Goal: Task Accomplishment & Management: Manage account settings

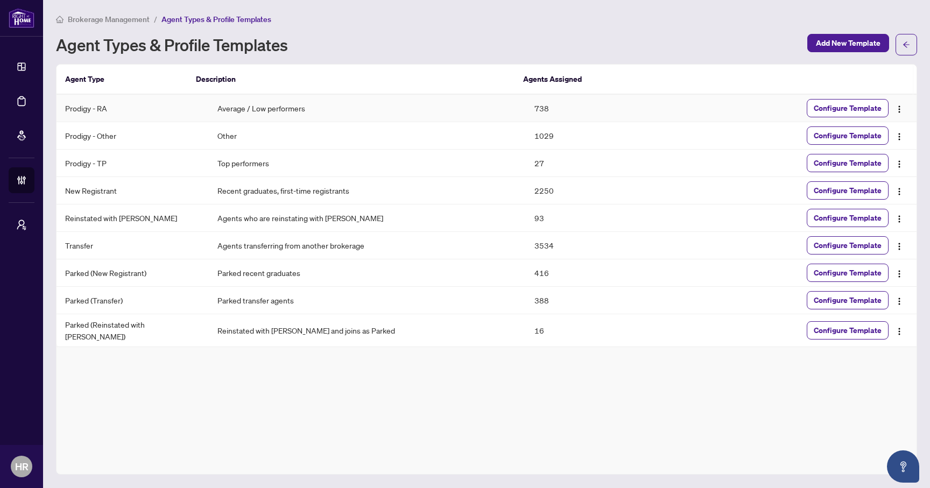
click at [231, 108] on td "Average / Low performers" at bounding box center [367, 108] width 317 height 27
click at [344, 108] on td "Average / Low performers" at bounding box center [367, 108] width 317 height 27
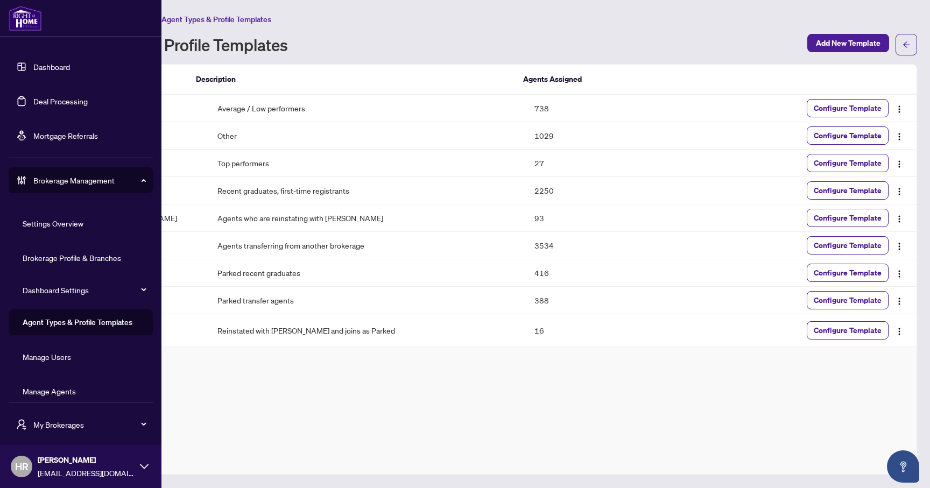
click at [72, 393] on link "Manage Agents" at bounding box center [49, 391] width 53 height 10
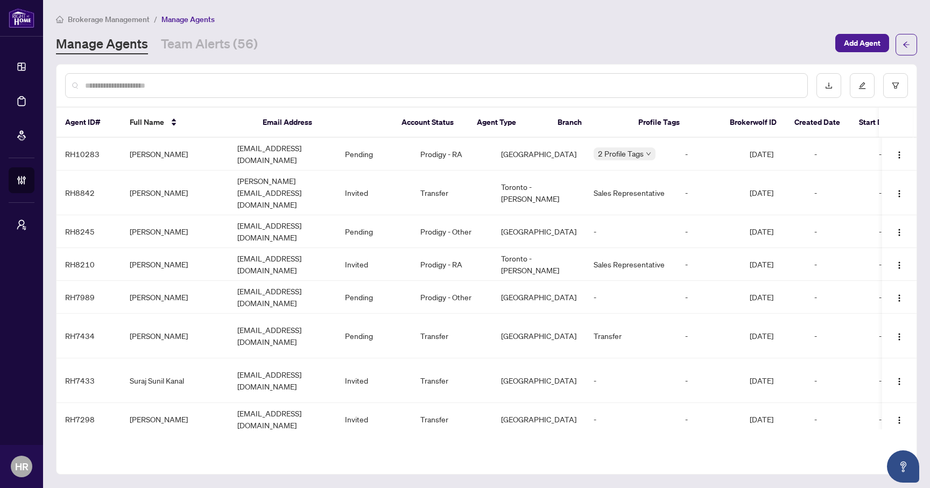
click at [384, 82] on input "text" at bounding box center [441, 86] width 713 height 12
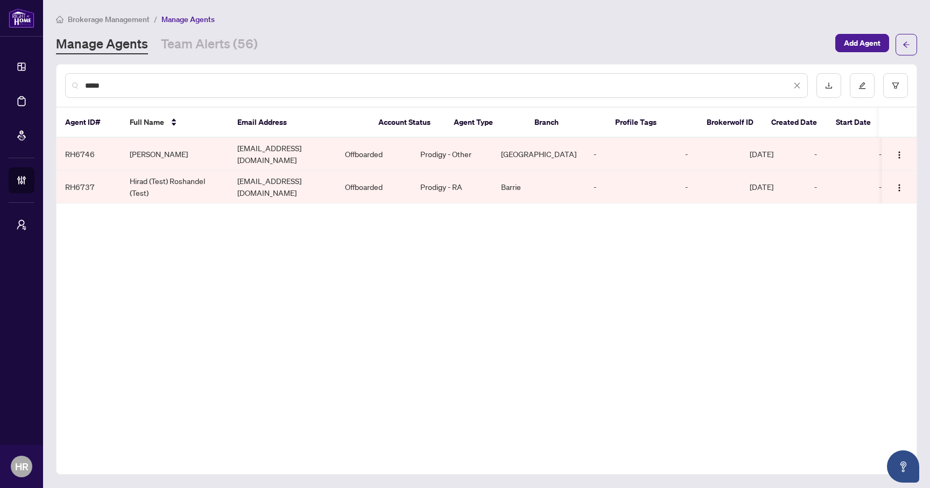
type input "*****"
click at [222, 183] on td "Hirad (Test) Roshandel (Test)" at bounding box center [175, 187] width 108 height 33
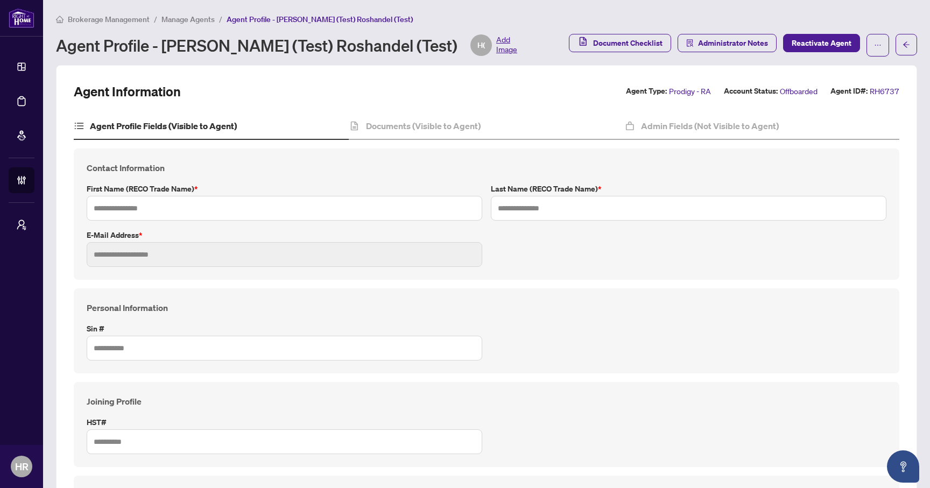
type input "**********"
click at [386, 128] on h4 "Documents (Visible to Agent)" at bounding box center [423, 125] width 115 height 13
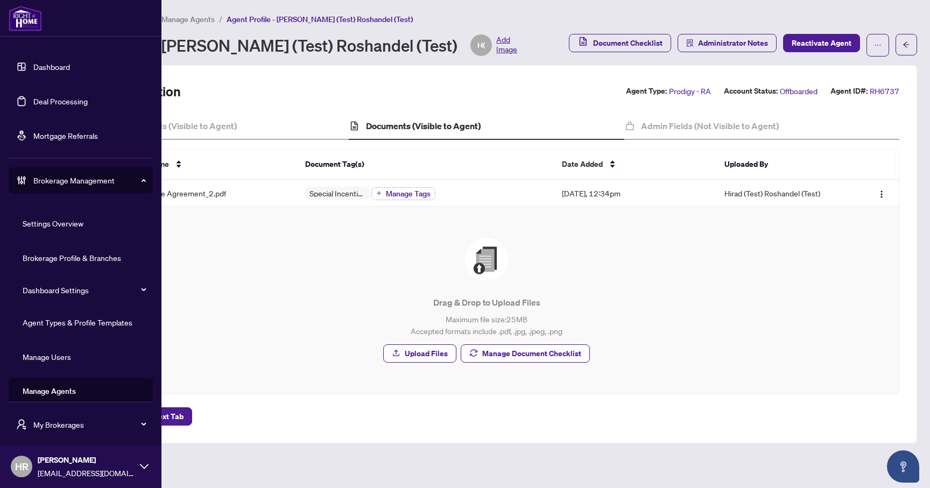
scroll to position [11, 0]
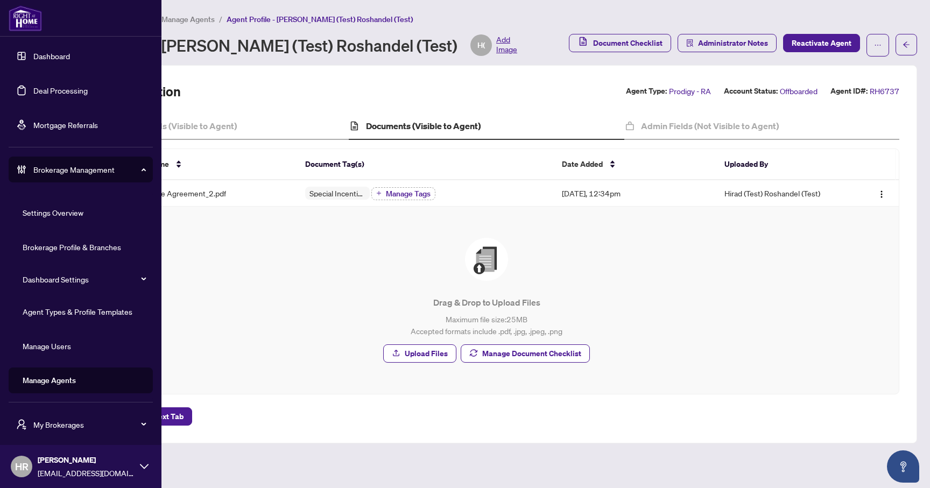
click at [48, 381] on link "Manage Agents" at bounding box center [49, 381] width 53 height 10
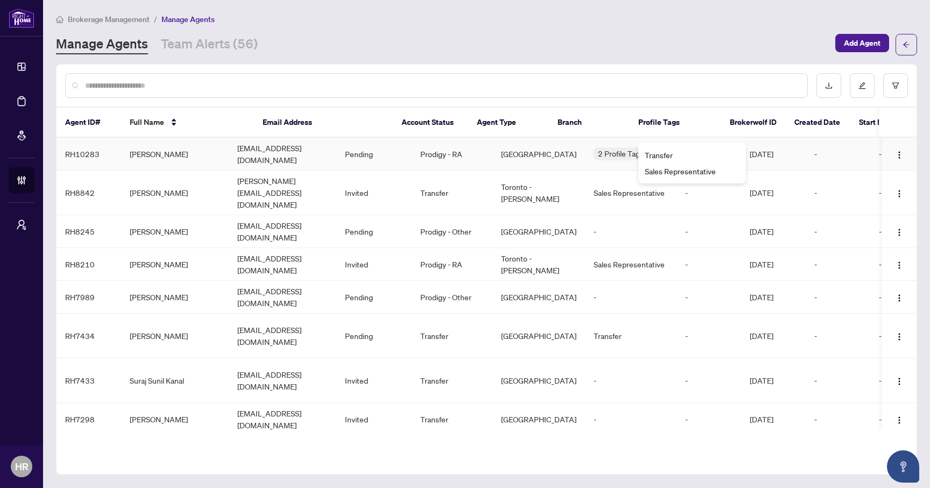
click at [693, 150] on div "Transfer" at bounding box center [692, 155] width 95 height 12
click at [765, 49] on div "Manage Agents Team Alerts (56)" at bounding box center [442, 44] width 773 height 19
click at [894, 80] on button "button" at bounding box center [895, 85] width 25 height 25
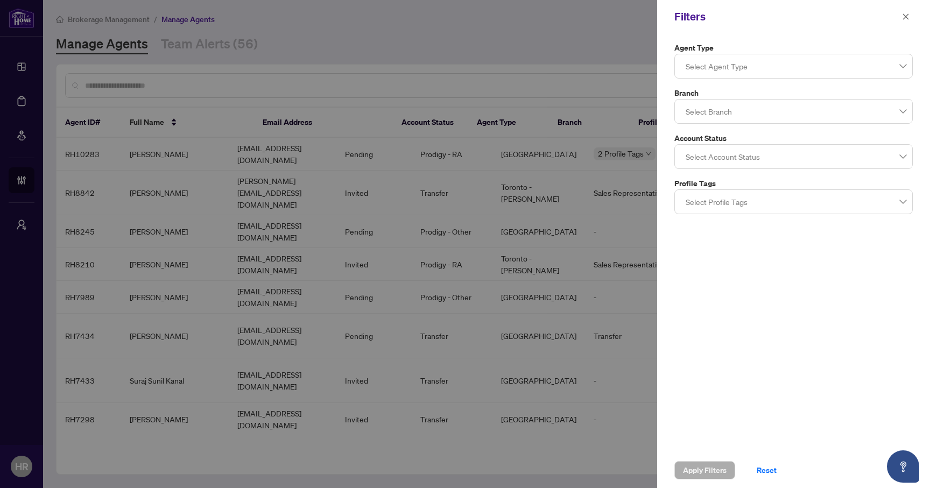
click at [773, 70] on div at bounding box center [793, 65] width 224 height 19
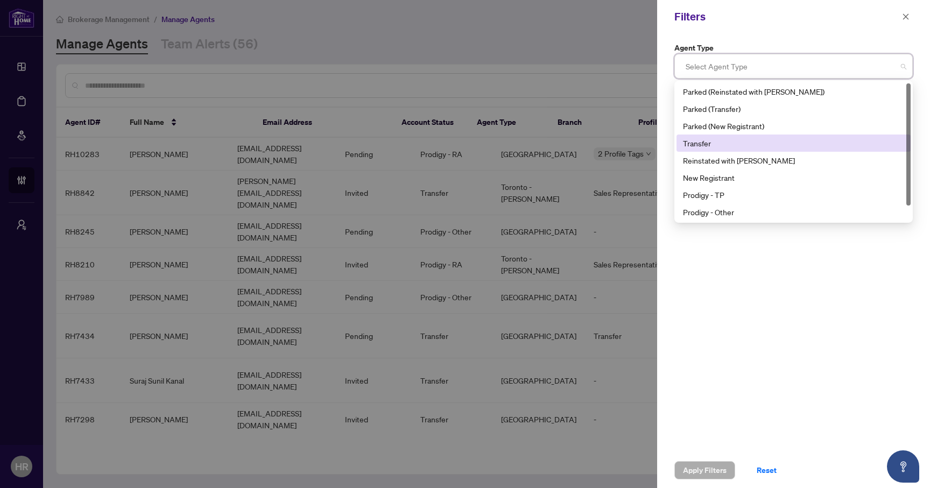
scroll to position [17, 0]
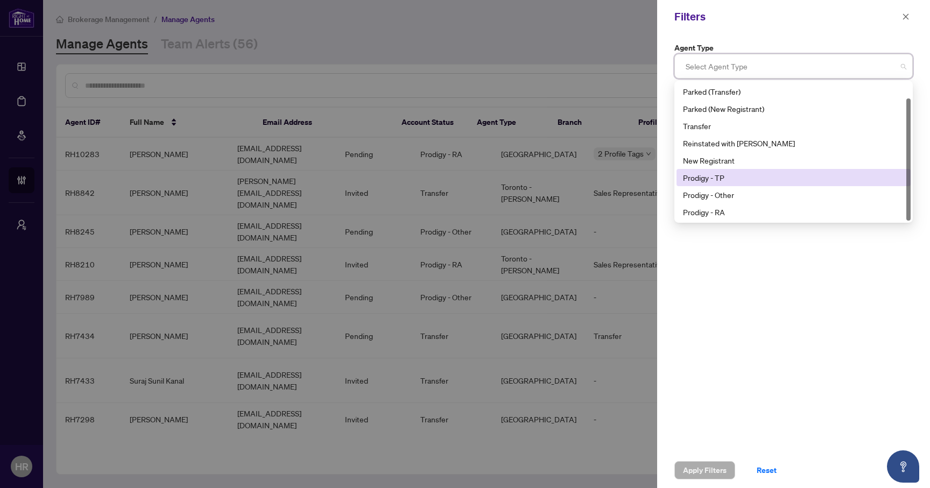
click at [749, 183] on div "Prodigy - TP" at bounding box center [793, 177] width 234 height 17
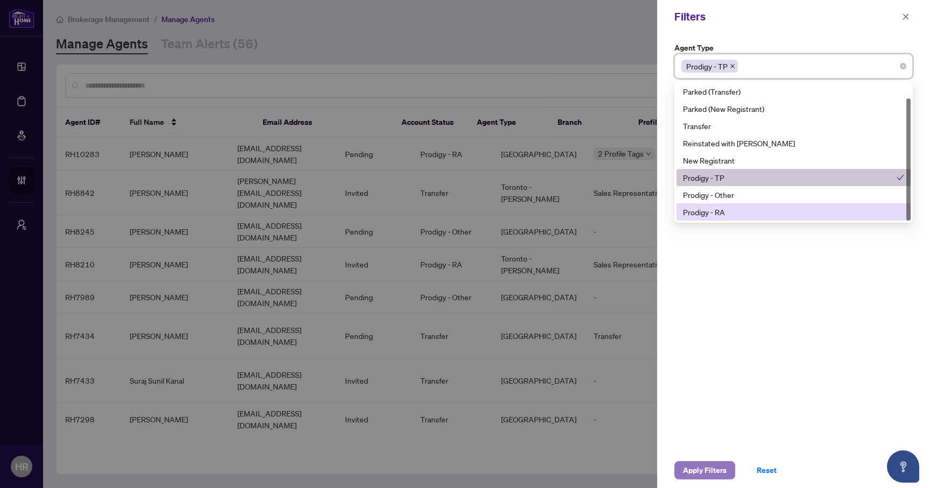
click at [699, 469] on span "Apply Filters" at bounding box center [705, 470] width 44 height 17
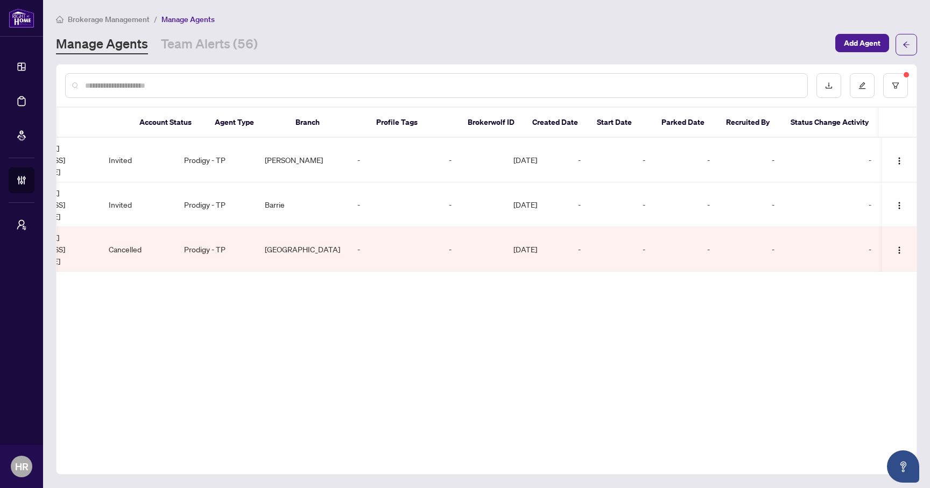
scroll to position [0, 0]
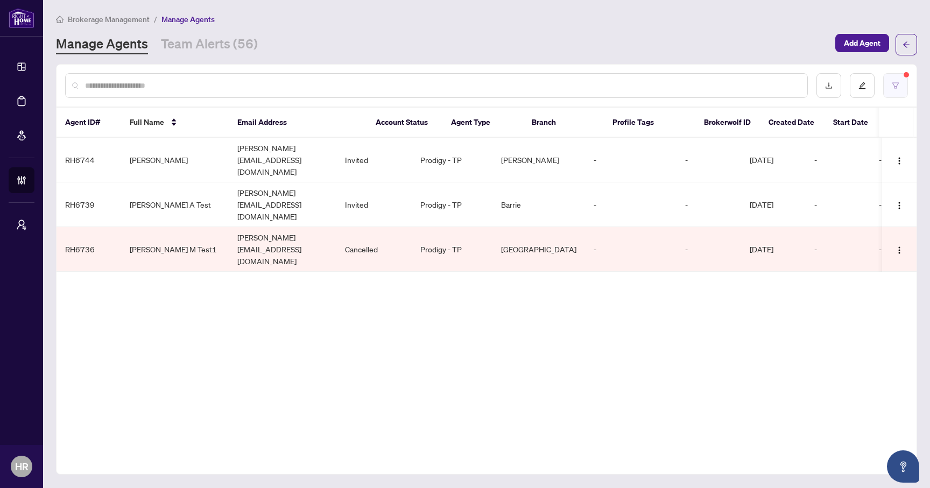
click at [898, 82] on icon "filter" at bounding box center [896, 86] width 8 height 8
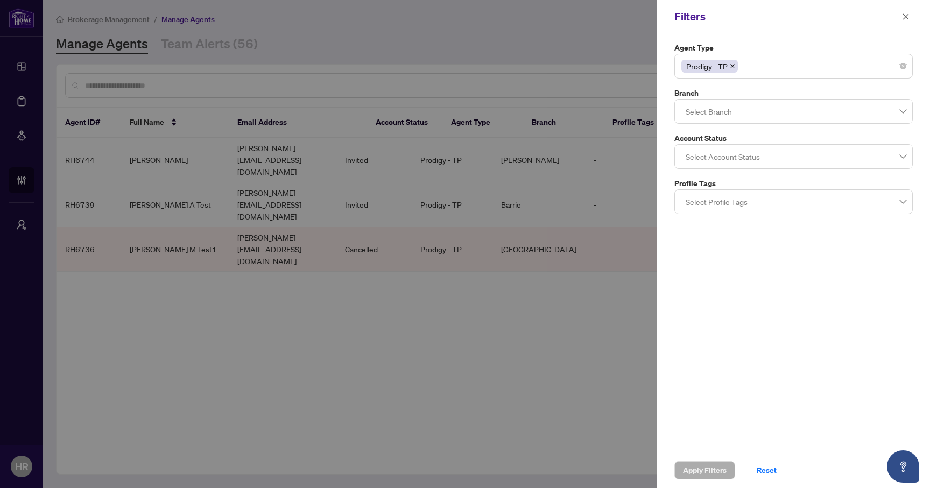
click at [799, 70] on div "Prodigy - TP" at bounding box center [793, 65] width 224 height 19
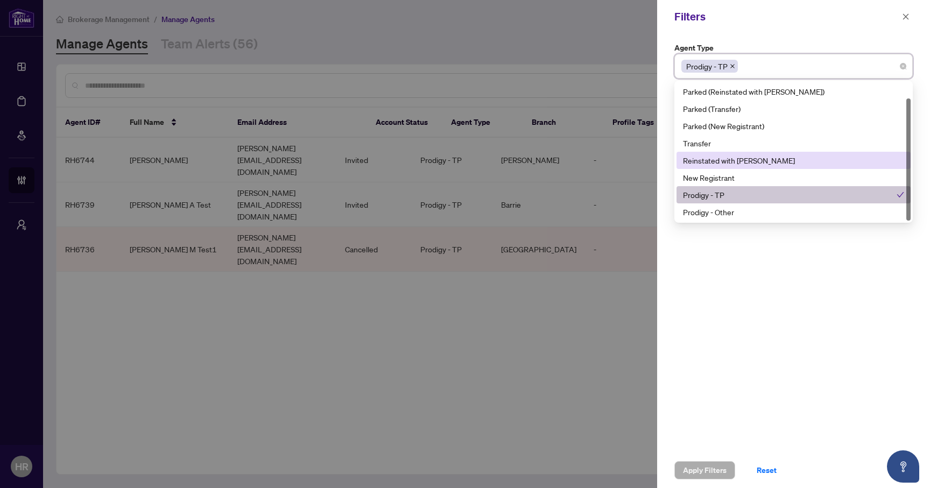
scroll to position [17, 0]
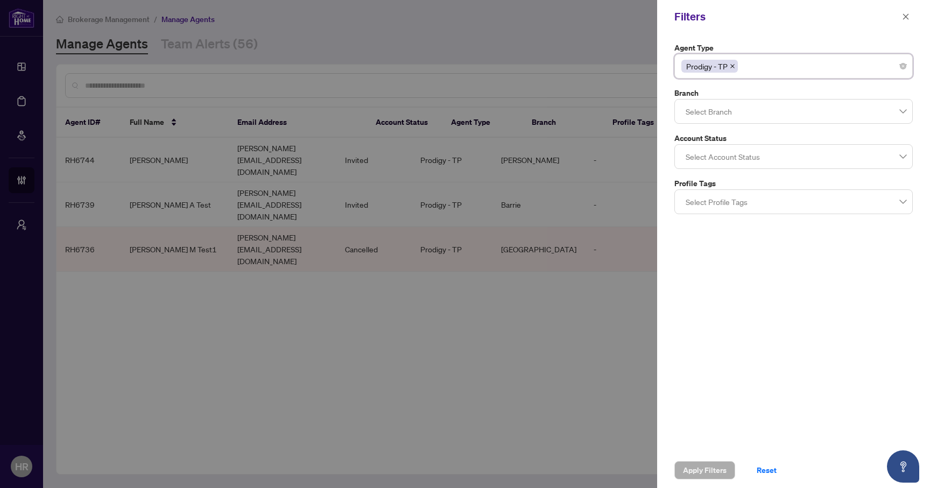
click at [21, 115] on div at bounding box center [465, 244] width 930 height 488
click at [21, 140] on div at bounding box center [465, 244] width 930 height 488
click at [904, 17] on icon "close" at bounding box center [906, 17] width 8 height 8
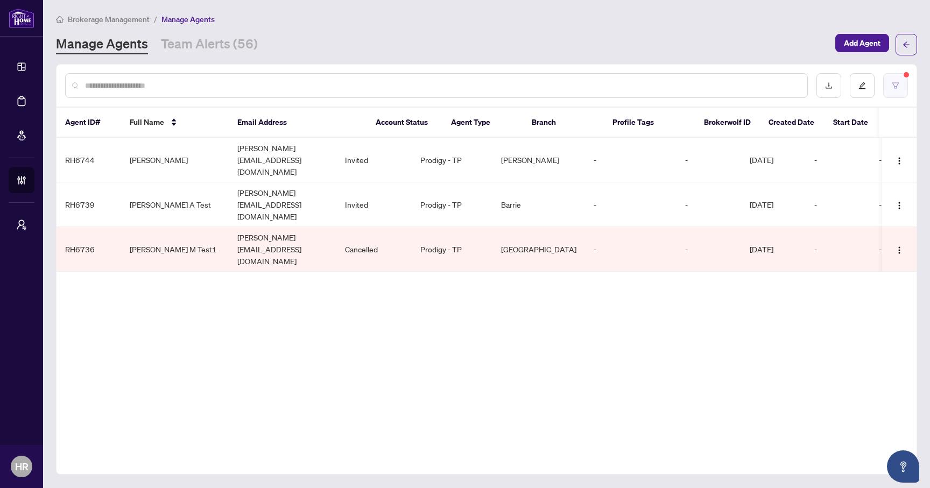
click at [895, 83] on icon "filter" at bounding box center [896, 86] width 8 height 8
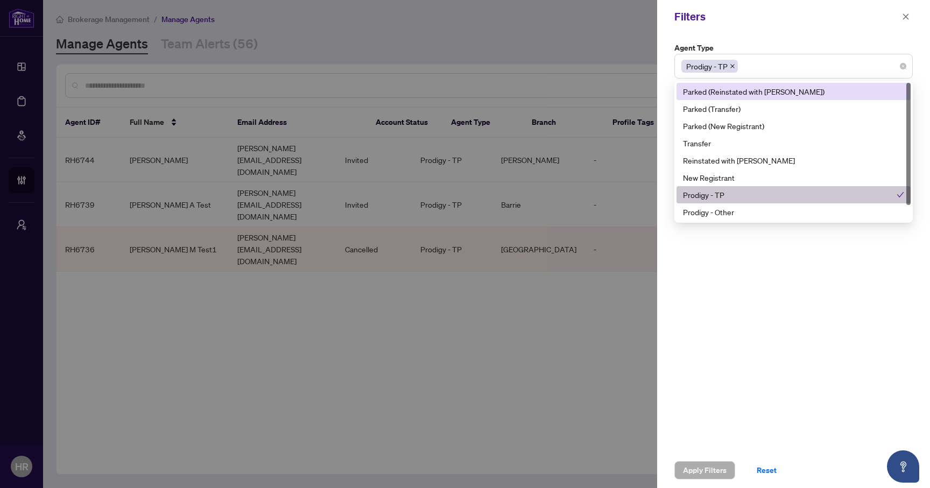
click at [826, 73] on div "Prodigy - TP" at bounding box center [793, 65] width 224 height 19
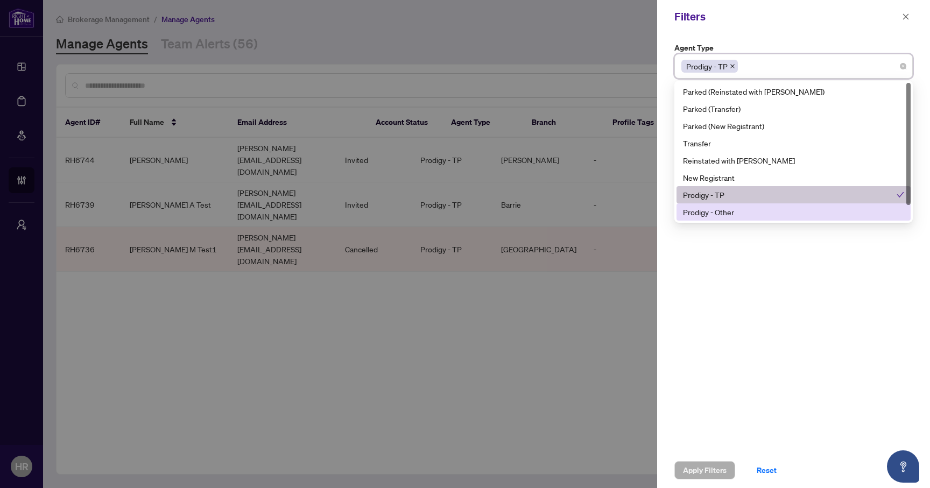
click at [772, 210] on div "Prodigy - Other" at bounding box center [793, 212] width 221 height 12
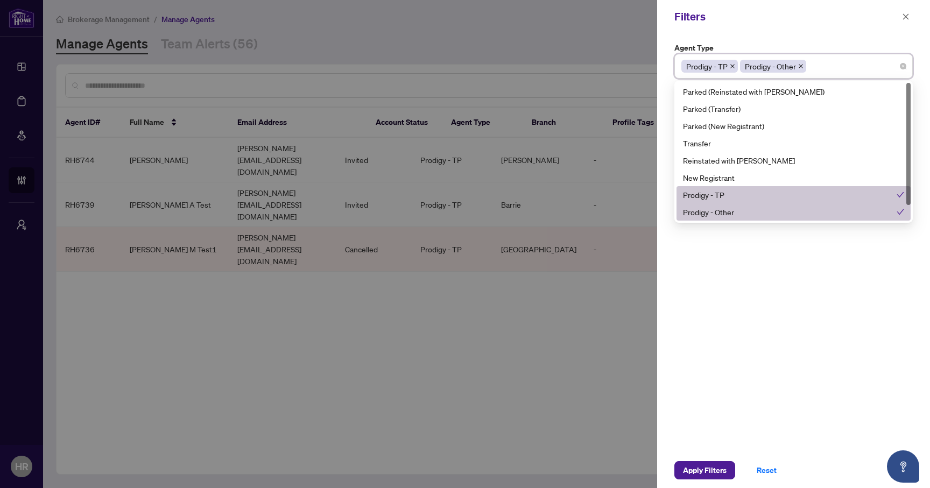
click at [774, 201] on div "Prodigy - TP" at bounding box center [793, 194] width 234 height 17
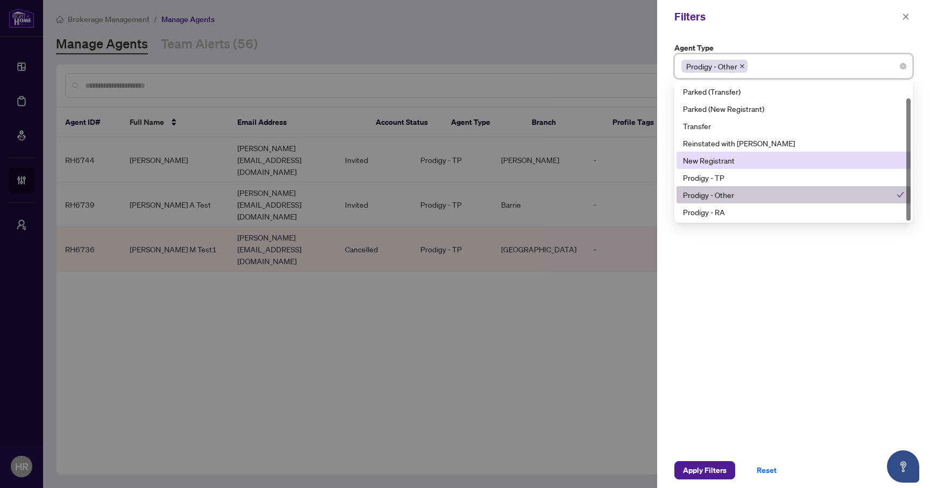
scroll to position [0, 0]
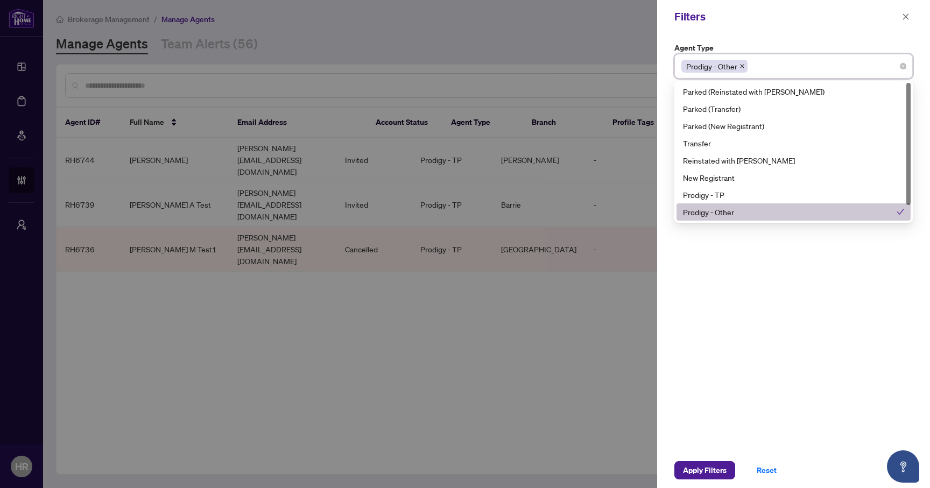
click at [774, 207] on div "Prodigy - Other" at bounding box center [790, 212] width 214 height 12
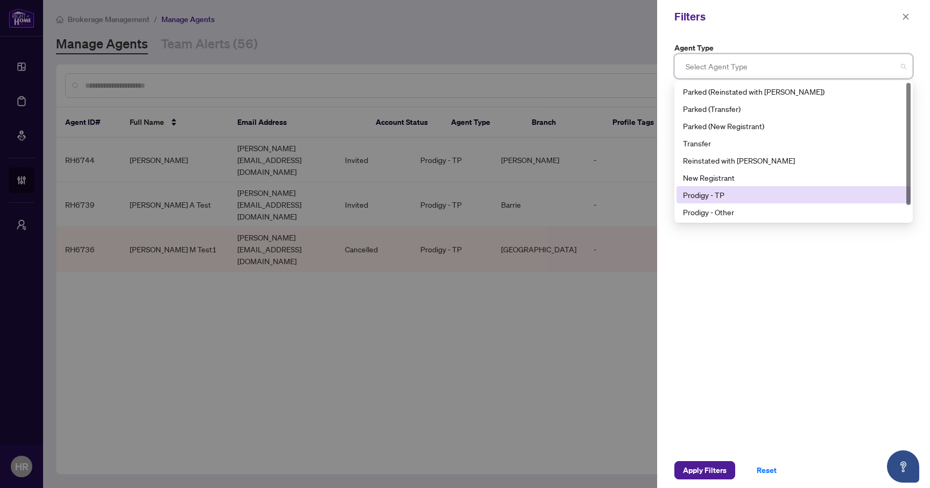
click at [775, 197] on div "Prodigy - TP" at bounding box center [793, 195] width 221 height 12
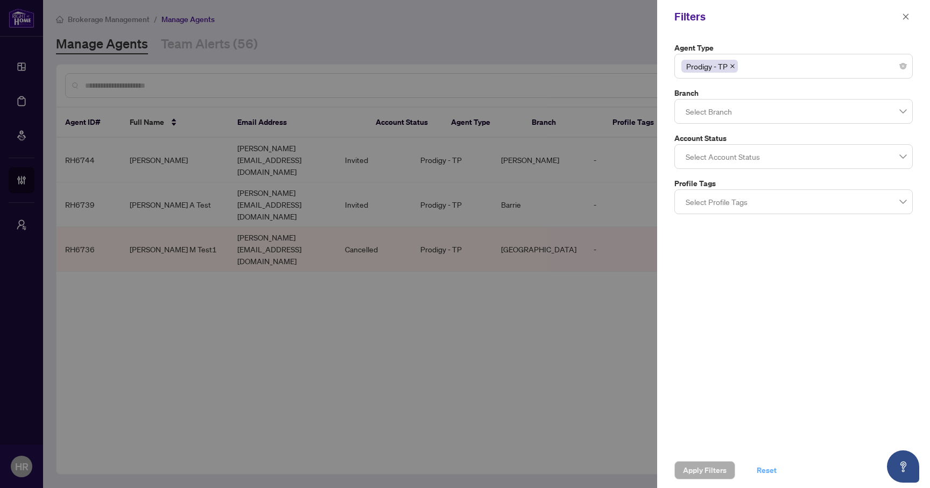
click at [769, 473] on span "Reset" at bounding box center [766, 470] width 20 height 17
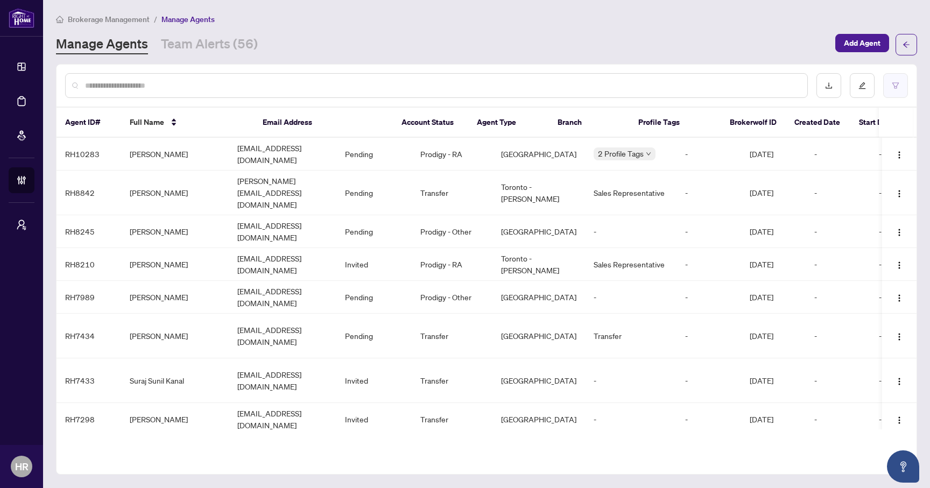
click at [900, 94] on button "button" at bounding box center [895, 85] width 25 height 25
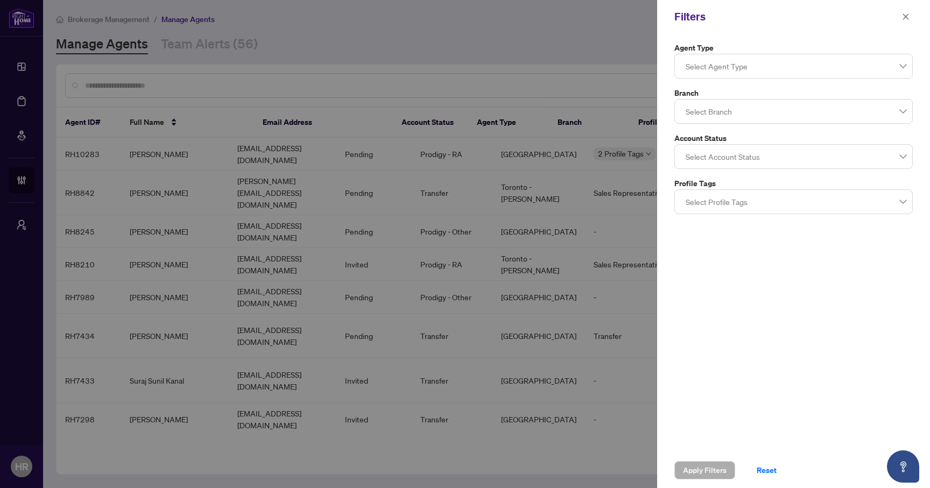
click at [779, 214] on div "Select Profile Tags" at bounding box center [793, 201] width 238 height 25
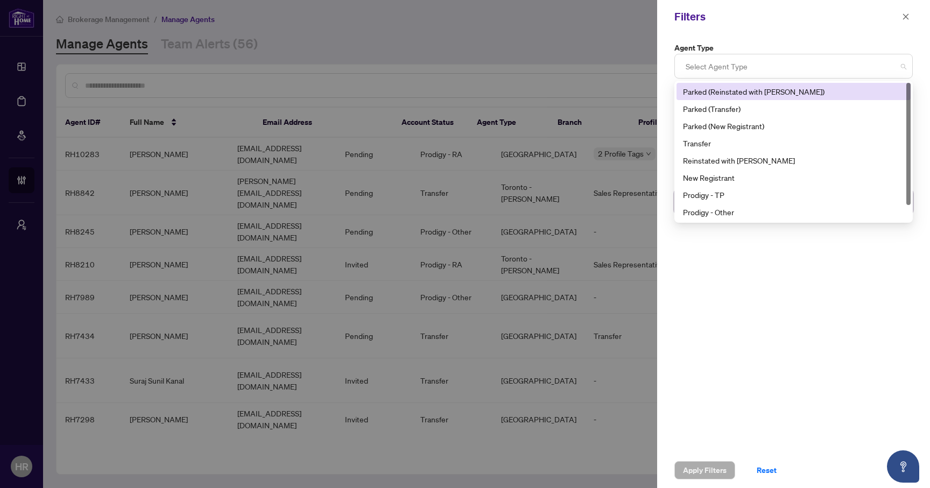
click at [796, 73] on div at bounding box center [793, 65] width 224 height 19
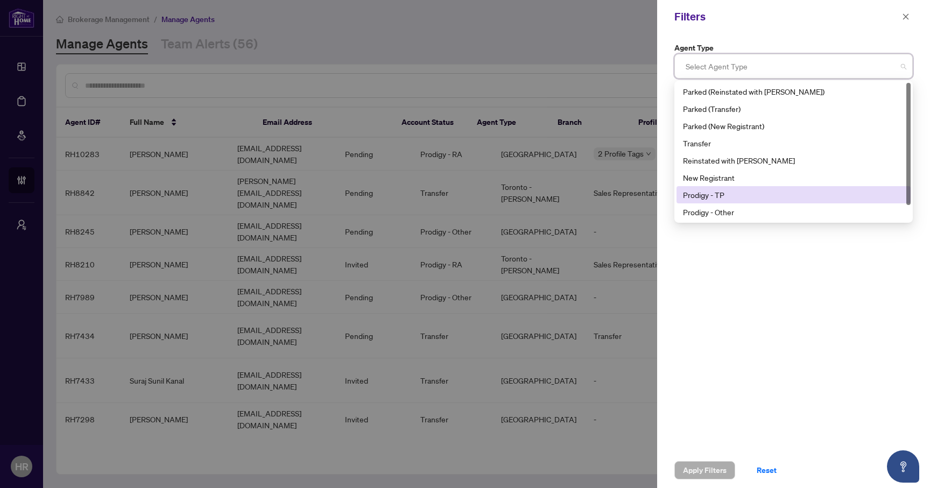
scroll to position [17, 0]
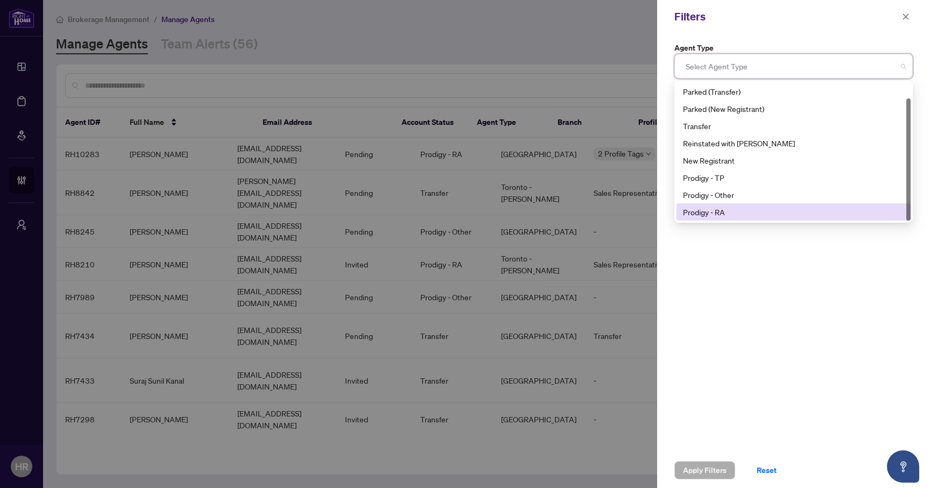
click at [743, 209] on div "Prodigy - RA" at bounding box center [793, 212] width 221 height 12
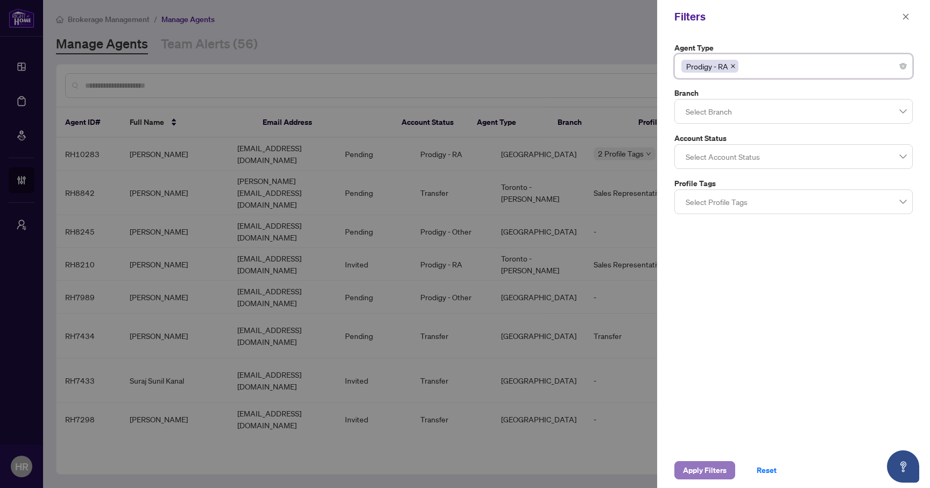
click at [711, 470] on span "Apply Filters" at bounding box center [705, 470] width 44 height 17
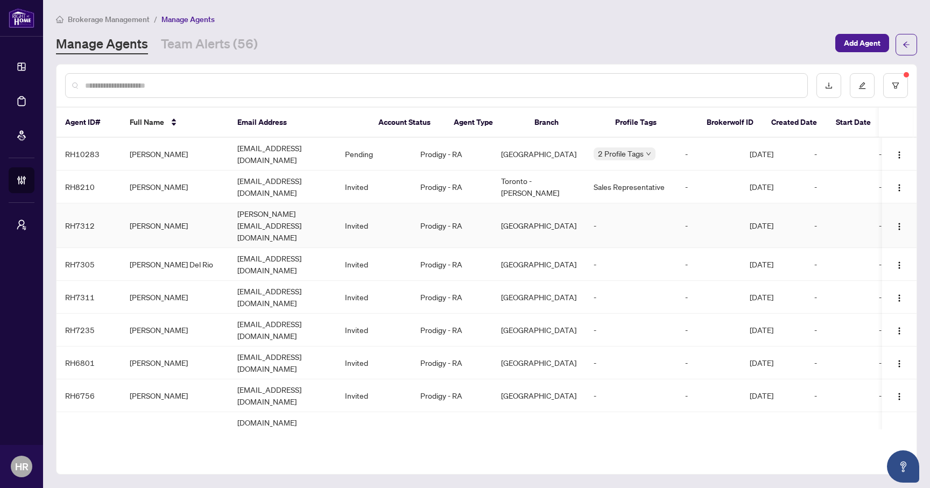
scroll to position [34, 0]
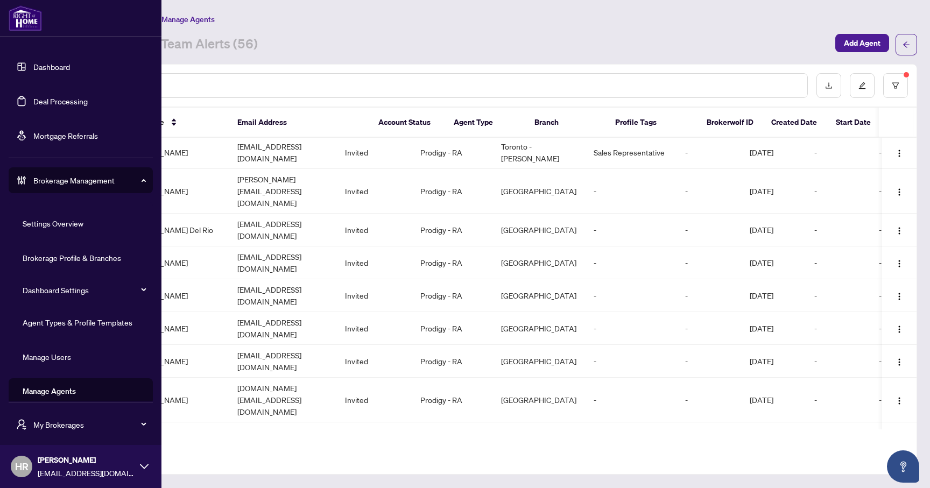
click at [92, 324] on link "Agent Types & Profile Templates" at bounding box center [78, 322] width 110 height 10
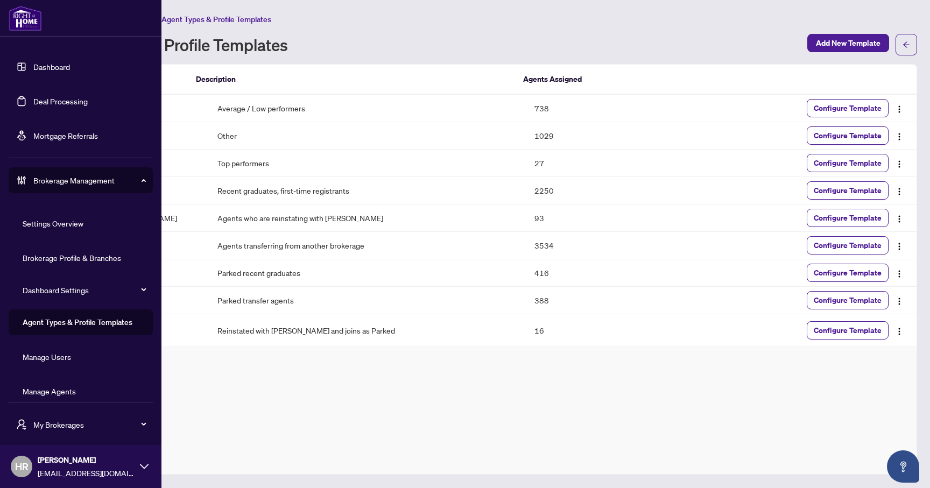
click at [76, 390] on link "Manage Agents" at bounding box center [49, 391] width 53 height 10
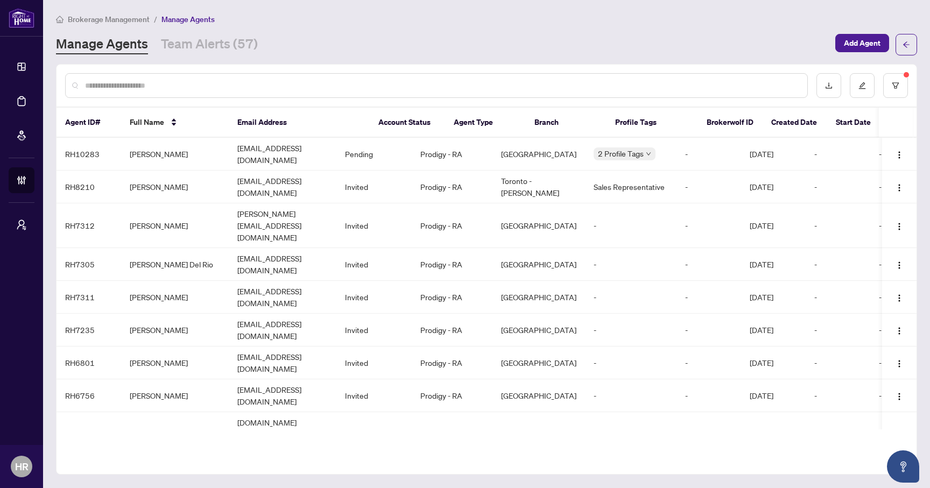
click at [498, 85] on input "text" at bounding box center [441, 86] width 713 height 12
type input "*****"
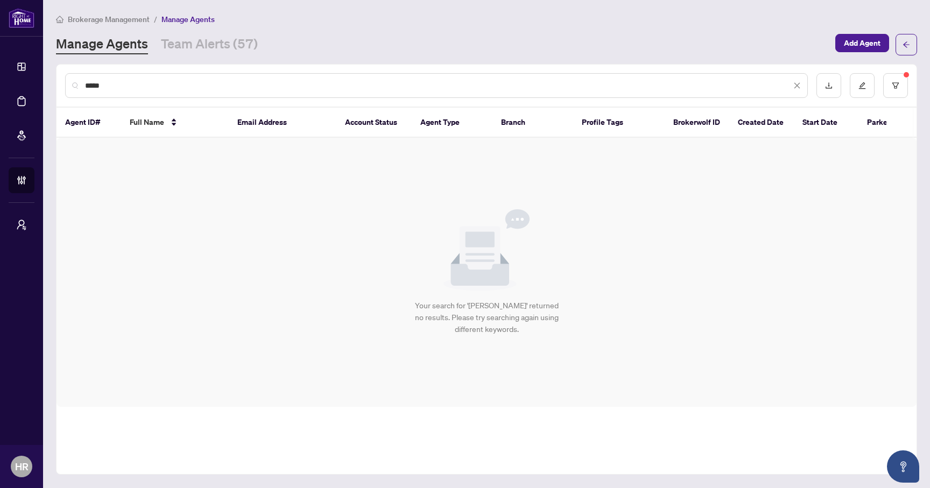
type input "*"
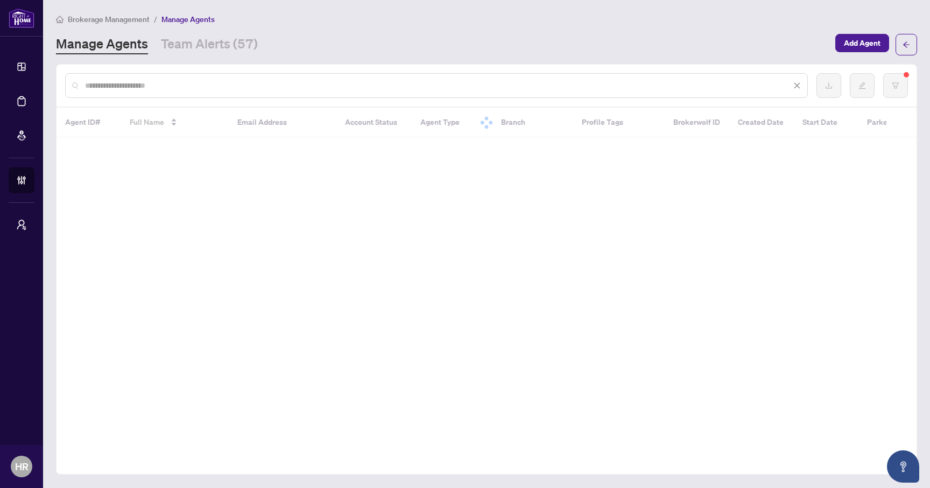
type input "*"
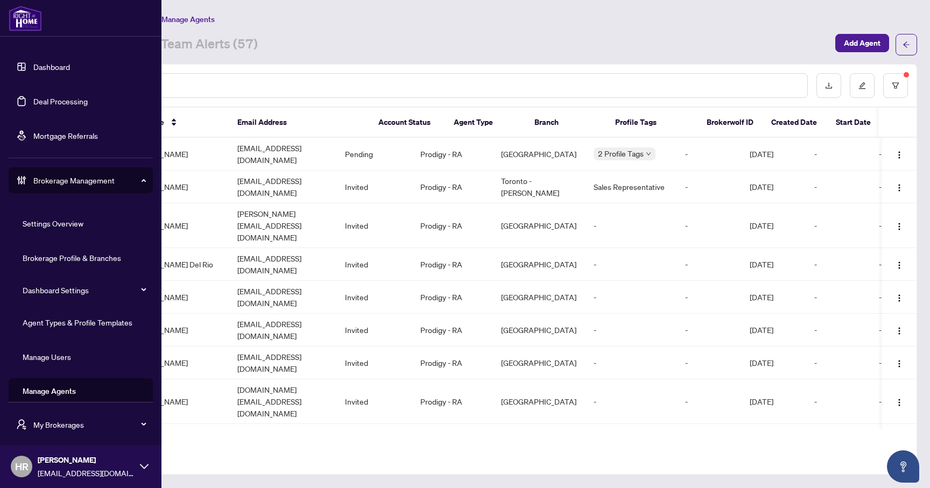
click at [58, 394] on link "Manage Agents" at bounding box center [49, 391] width 53 height 10
click at [62, 390] on link "Manage Agents" at bounding box center [49, 391] width 53 height 10
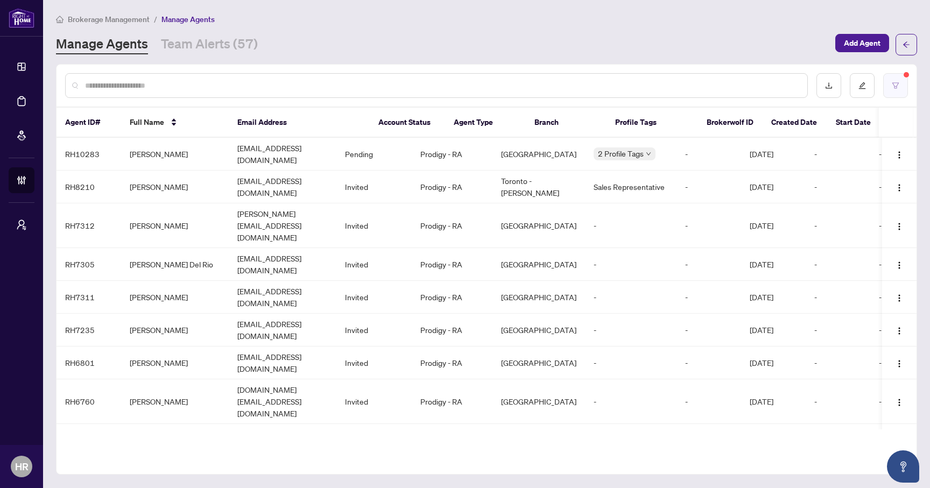
click at [895, 83] on icon "filter" at bounding box center [896, 86] width 8 height 8
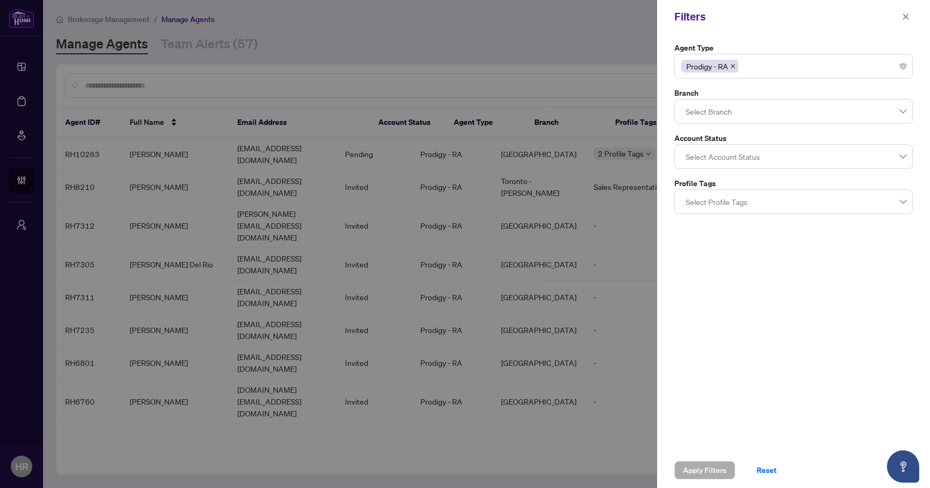
click at [466, 84] on div at bounding box center [465, 244] width 930 height 488
click at [766, 477] on span "Reset" at bounding box center [766, 470] width 20 height 17
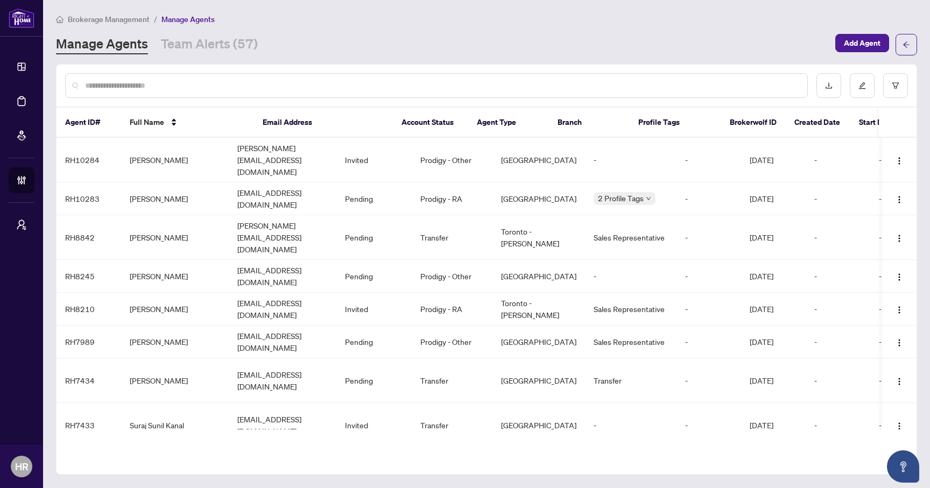
click at [347, 86] on input "text" at bounding box center [441, 86] width 713 height 12
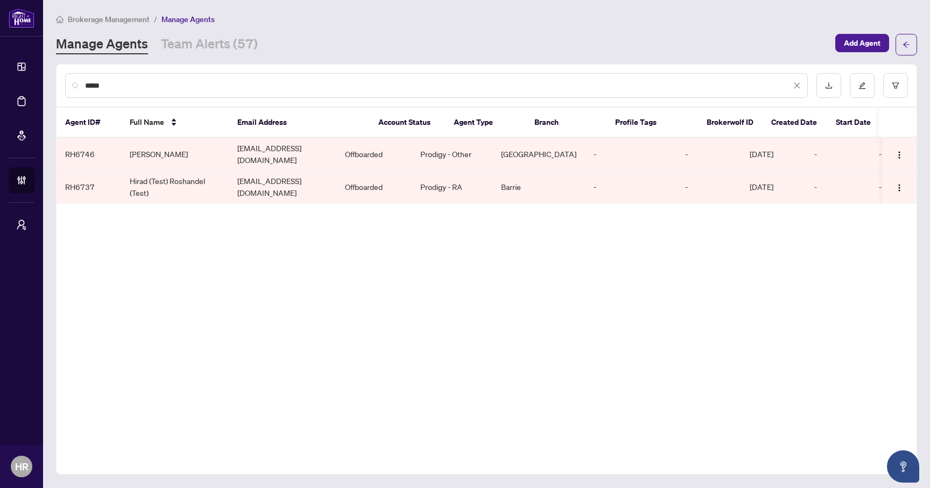
type input "*****"
click at [336, 155] on td "hiradr+prodigyhi@myabode.ca" at bounding box center [283, 154] width 108 height 33
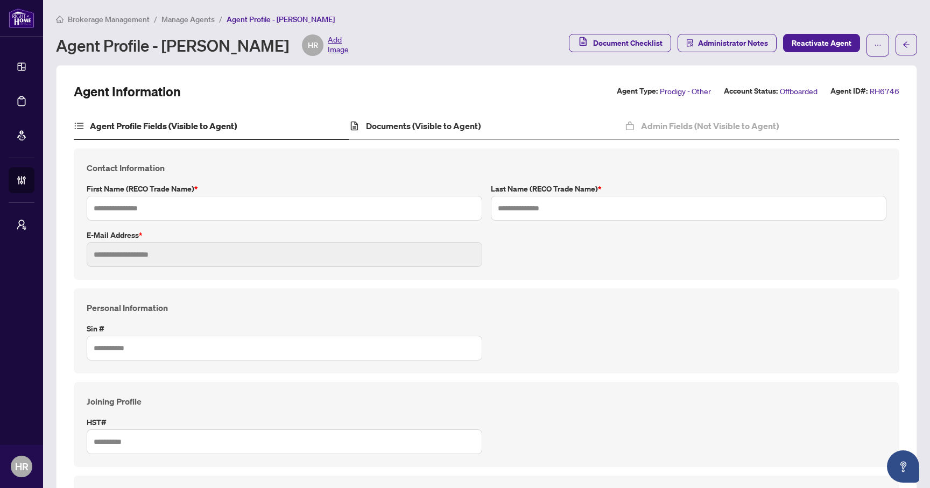
type input "*****"
type input "*********"
type input "**********"
type input "******"
click at [400, 122] on h4 "Documents (Visible to Agent)" at bounding box center [423, 125] width 115 height 13
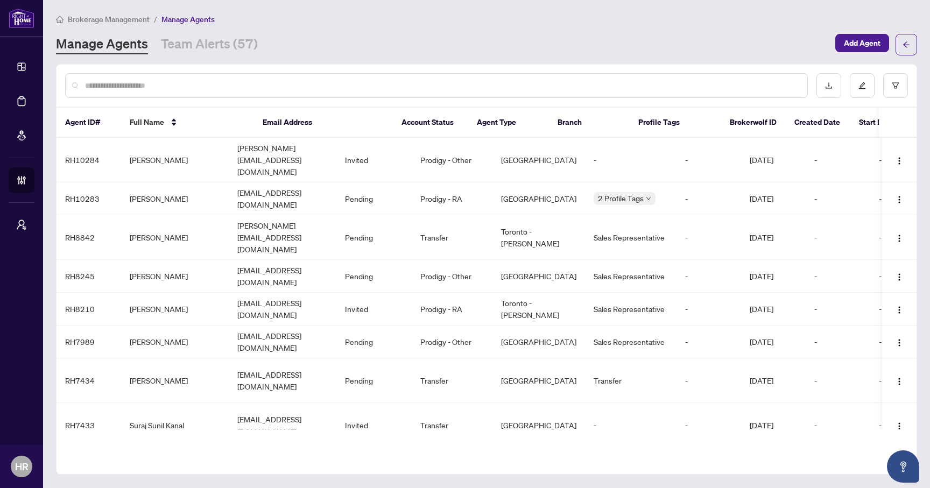
click at [292, 91] on div at bounding box center [436, 85] width 742 height 25
click at [283, 153] on td "[PERSON_NAME][EMAIL_ADDRESS][DOMAIN_NAME]" at bounding box center [283, 160] width 108 height 45
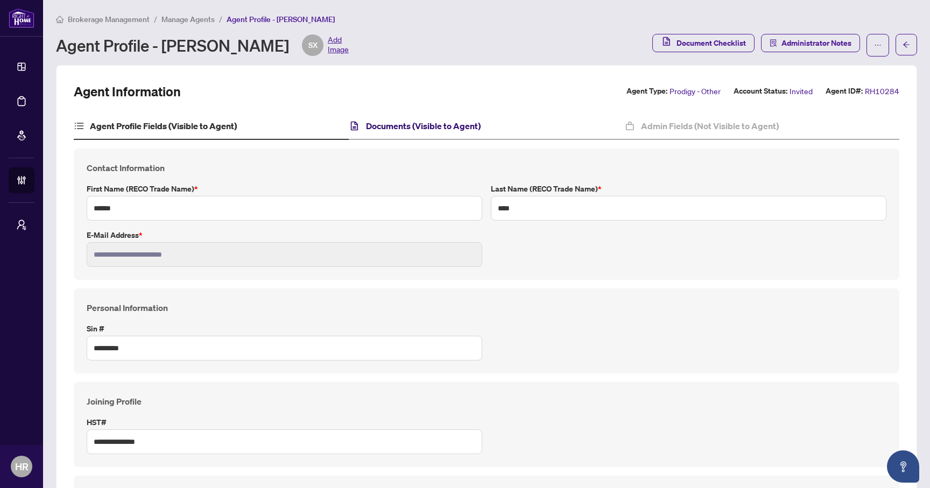
click at [389, 125] on h4 "Documents (Visible to Agent)" at bounding box center [423, 125] width 115 height 13
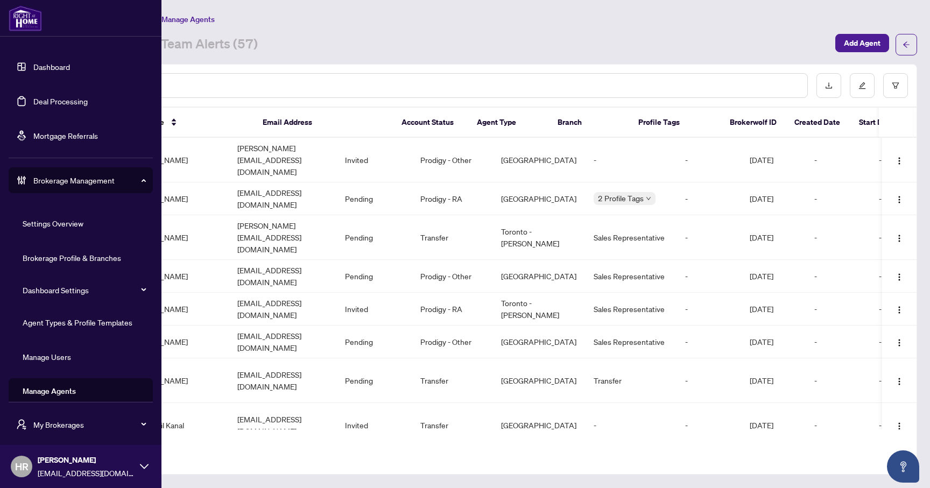
click at [90, 324] on link "Agent Types & Profile Templates" at bounding box center [78, 322] width 110 height 10
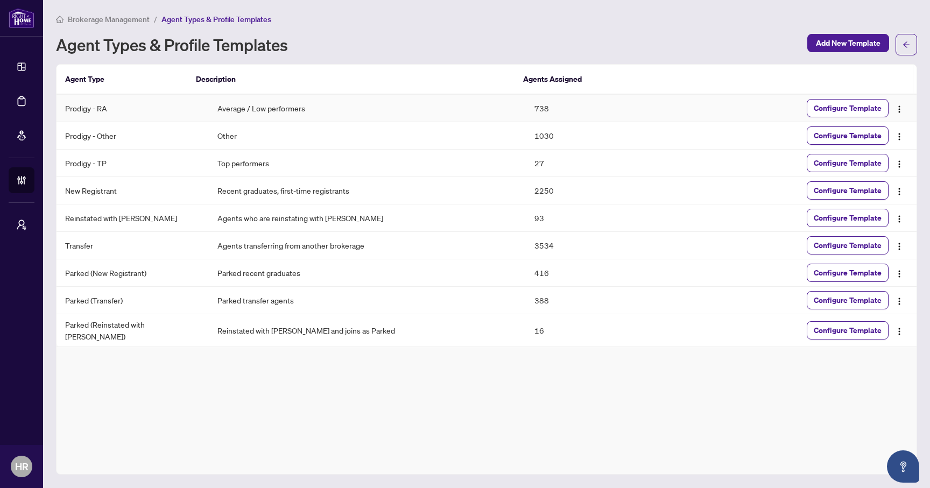
click at [309, 110] on td "Average / Low performers" at bounding box center [367, 108] width 317 height 27
click at [827, 108] on span "Configure Template" at bounding box center [848, 108] width 68 height 17
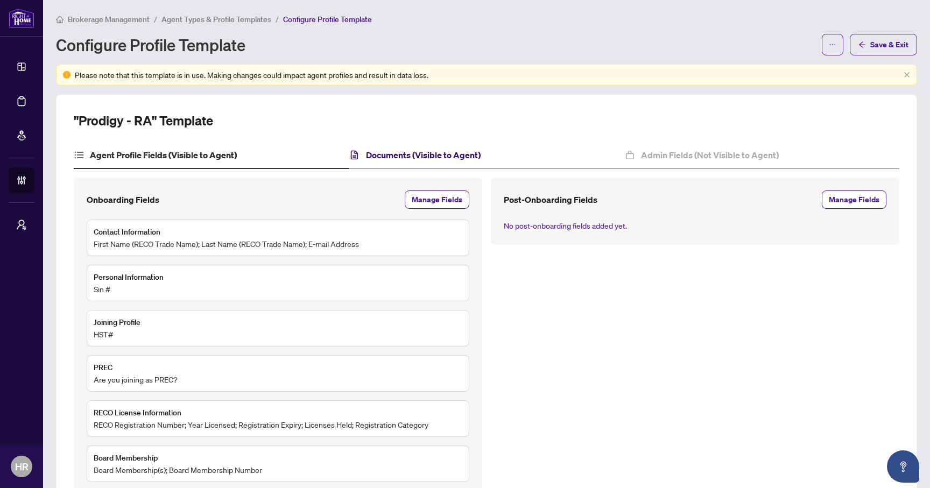
click at [406, 153] on h4 "Documents (Visible to Agent)" at bounding box center [423, 154] width 115 height 13
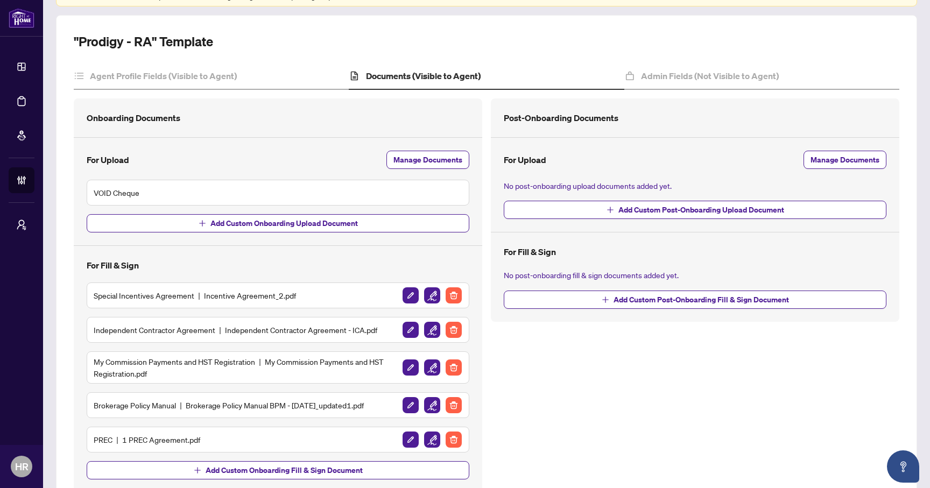
scroll to position [145, 0]
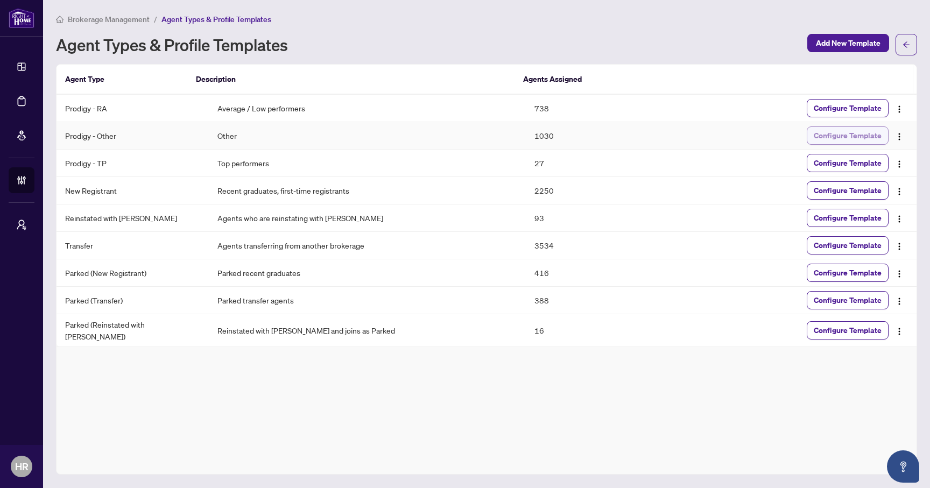
click at [815, 135] on span "Configure Template" at bounding box center [848, 135] width 68 height 17
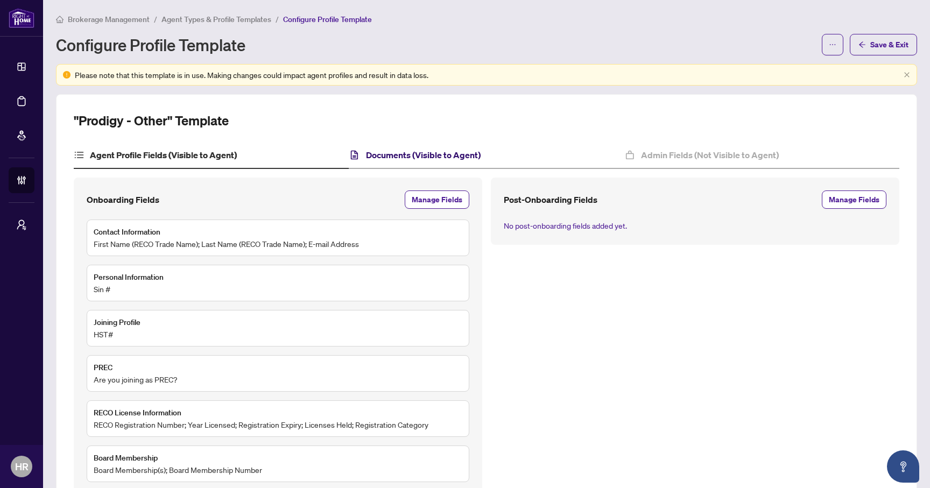
click at [388, 158] on h4 "Documents (Visible to Agent)" at bounding box center [423, 154] width 115 height 13
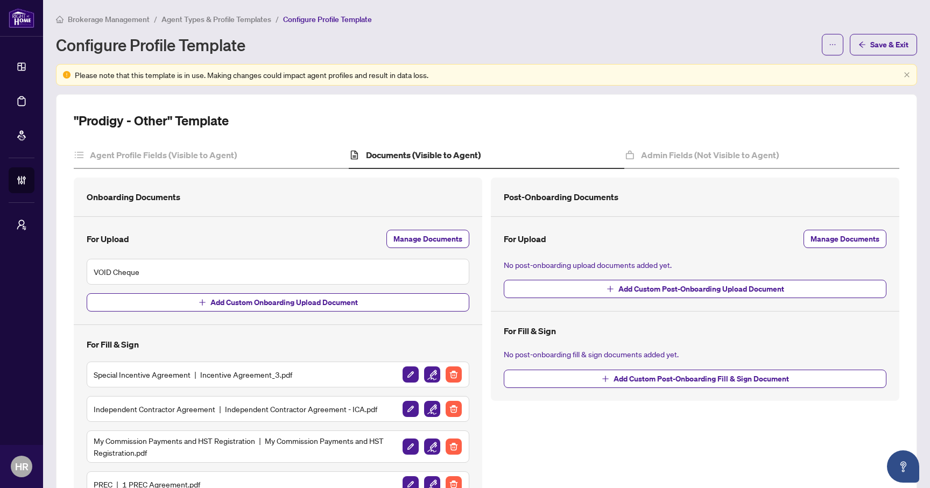
scroll to position [145, 0]
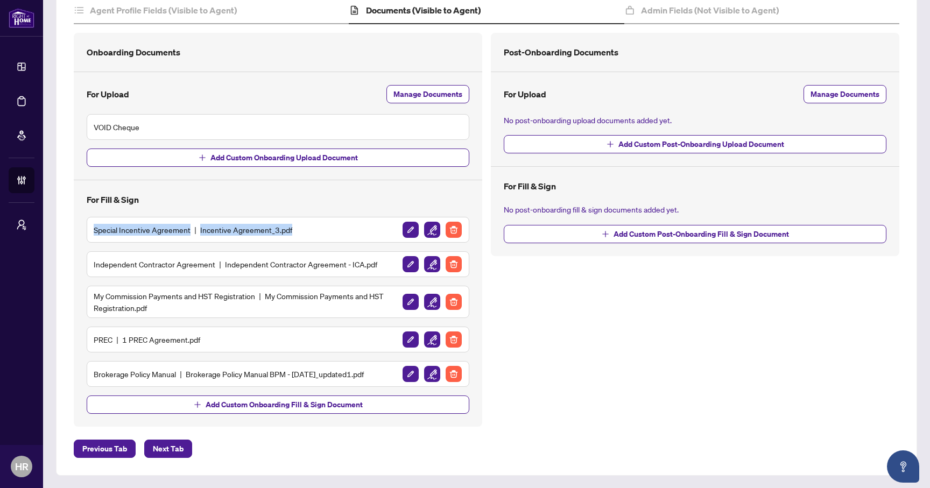
drag, startPoint x: 291, startPoint y: 230, endPoint x: 90, endPoint y: 231, distance: 201.2
click at [90, 231] on div "Special Incentive Agreement Incentive Agreement_3.pdf" at bounding box center [278, 230] width 383 height 26
copy h5 "Special Incentive Agreement Incentive Agreement_3.pdf"
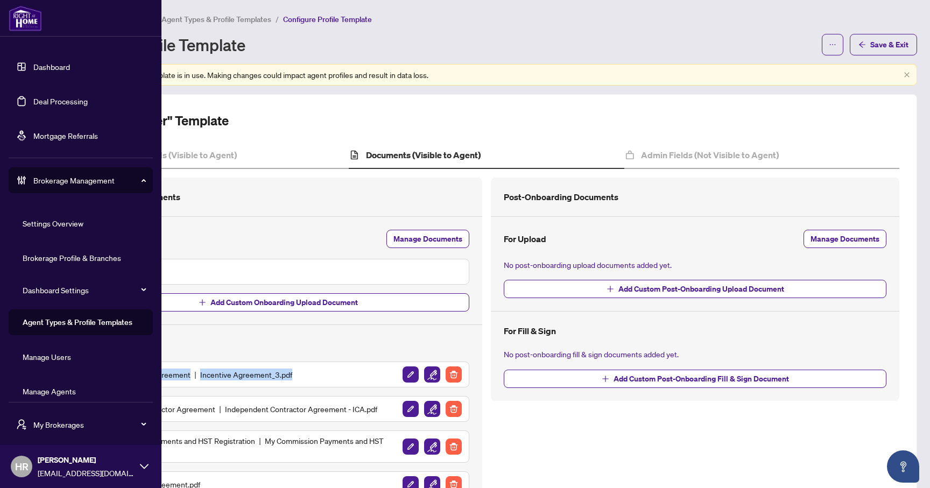
scroll to position [11, 0]
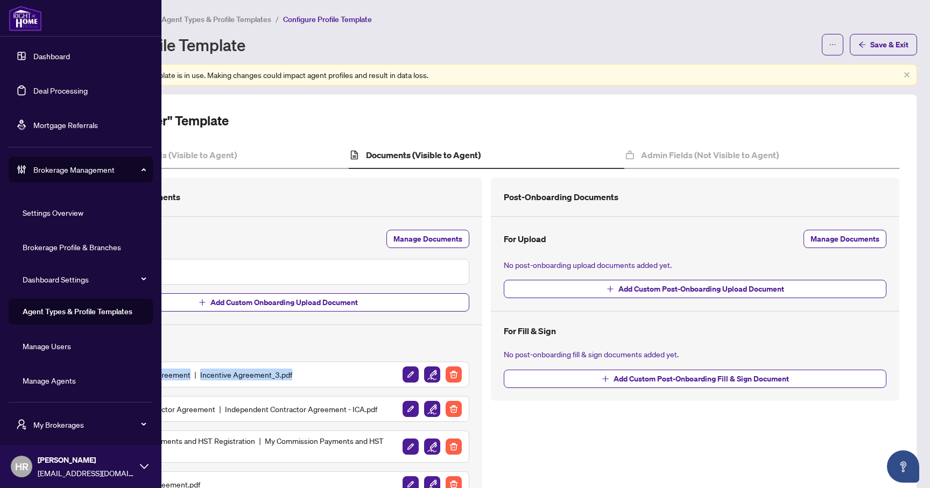
click at [70, 379] on link "Manage Agents" at bounding box center [49, 381] width 53 height 10
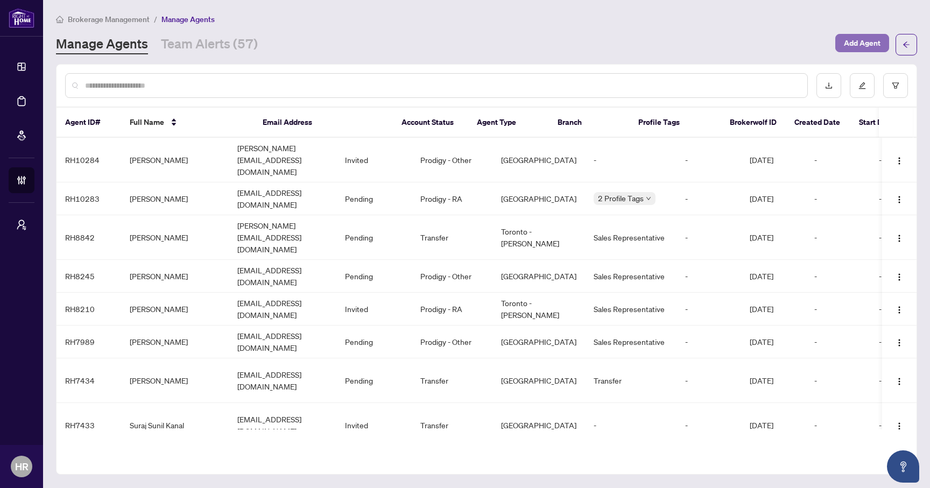
click at [844, 44] on span "Add Agent" at bounding box center [862, 42] width 37 height 17
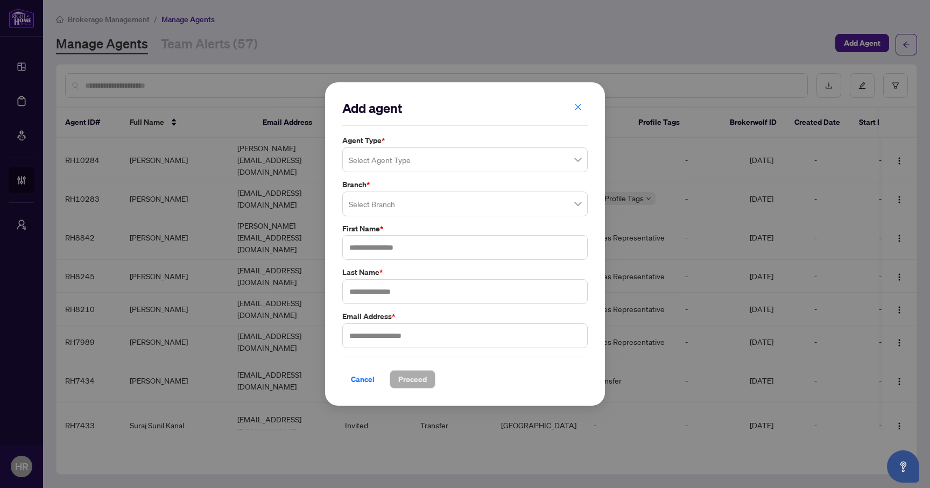
click at [435, 160] on input "search" at bounding box center [460, 162] width 223 height 24
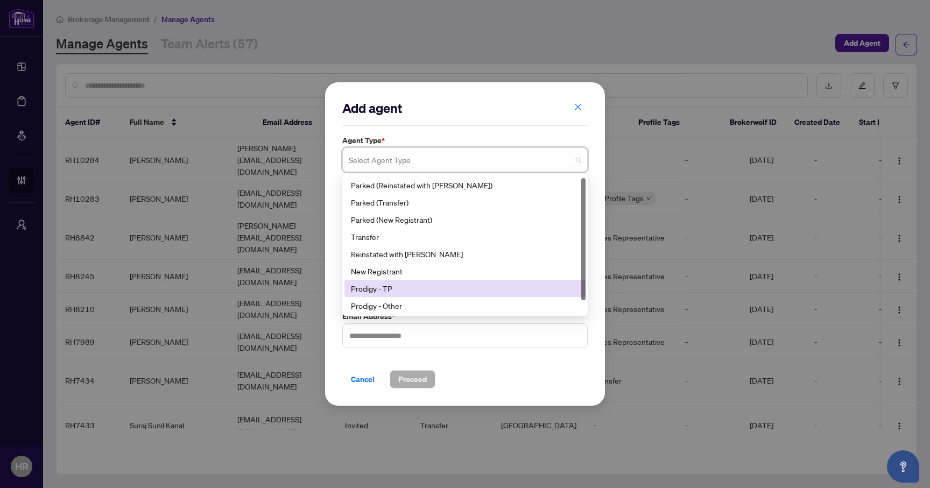
scroll to position [17, 0]
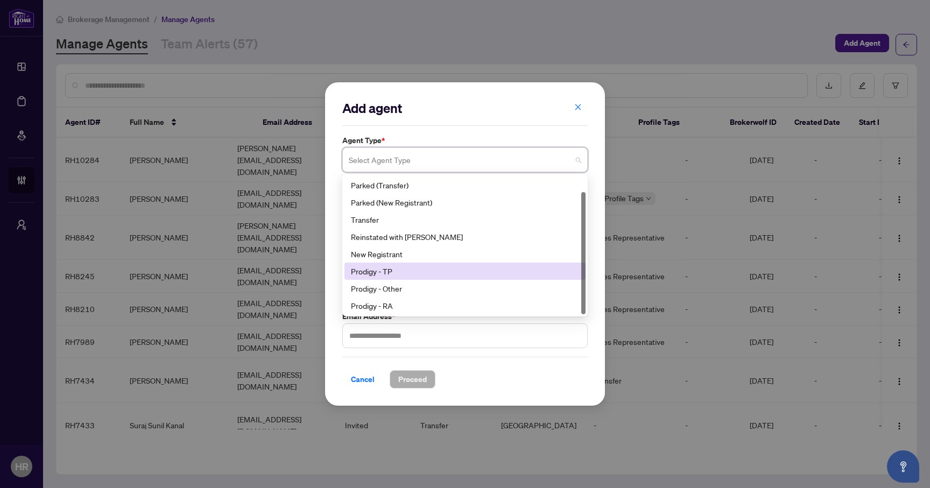
click at [425, 272] on div "Prodigy - TP" at bounding box center [465, 271] width 228 height 12
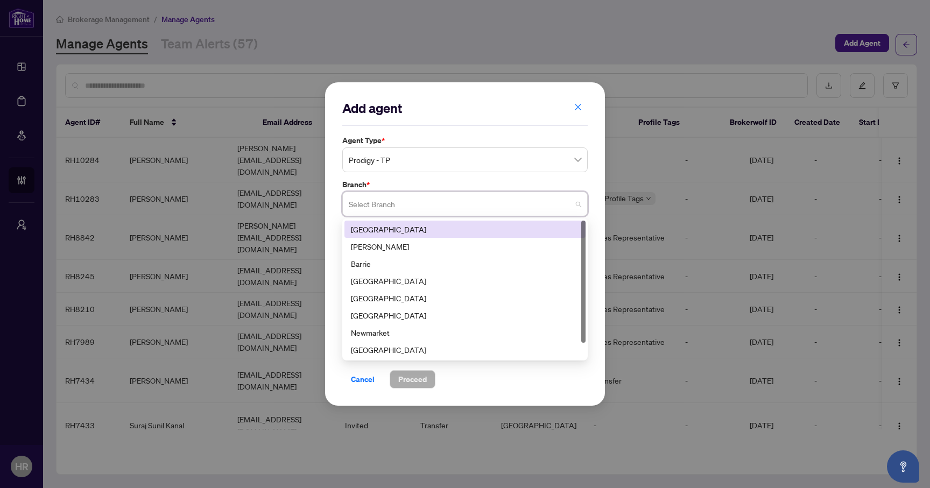
click at [416, 209] on input "search" at bounding box center [460, 206] width 223 height 24
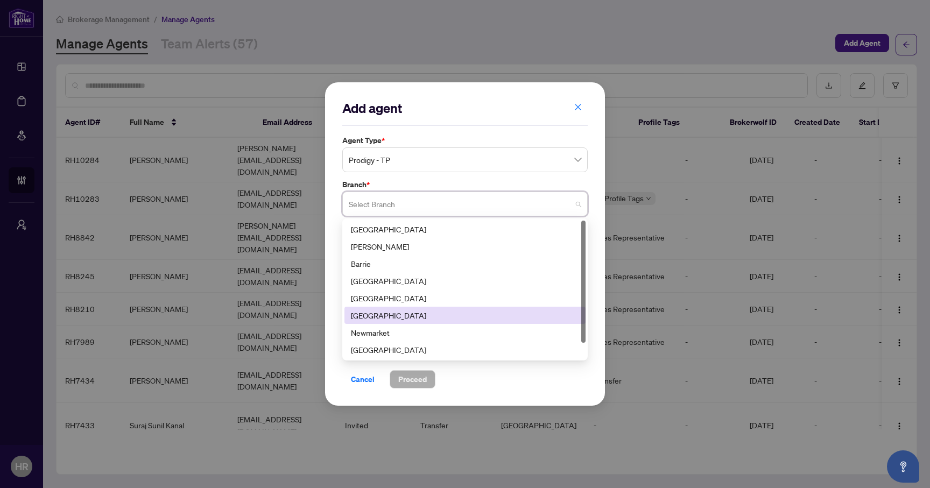
click at [391, 312] on div "[GEOGRAPHIC_DATA]" at bounding box center [465, 315] width 228 height 12
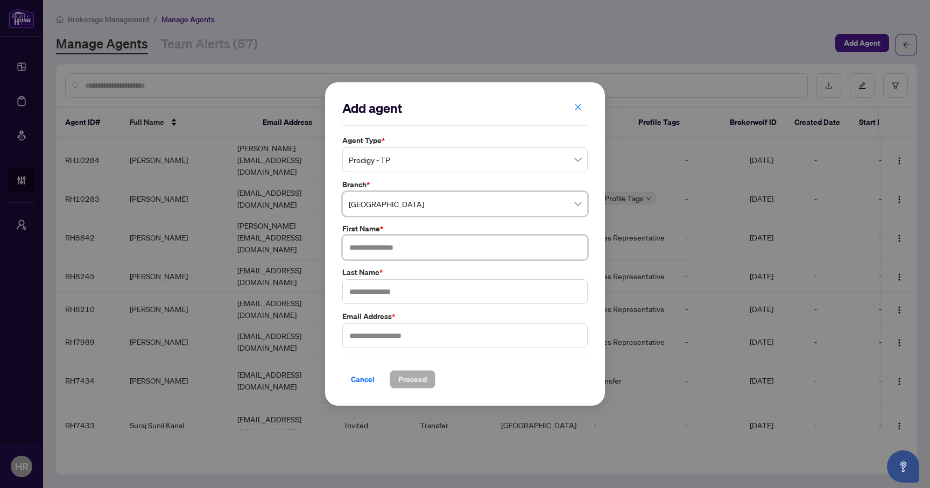
click at [425, 247] on input "text" at bounding box center [464, 247] width 245 height 25
type input "**********"
click at [507, 303] on input "text" at bounding box center [464, 291] width 245 height 25
type input "**********"
click at [542, 336] on input "text" at bounding box center [464, 335] width 245 height 25
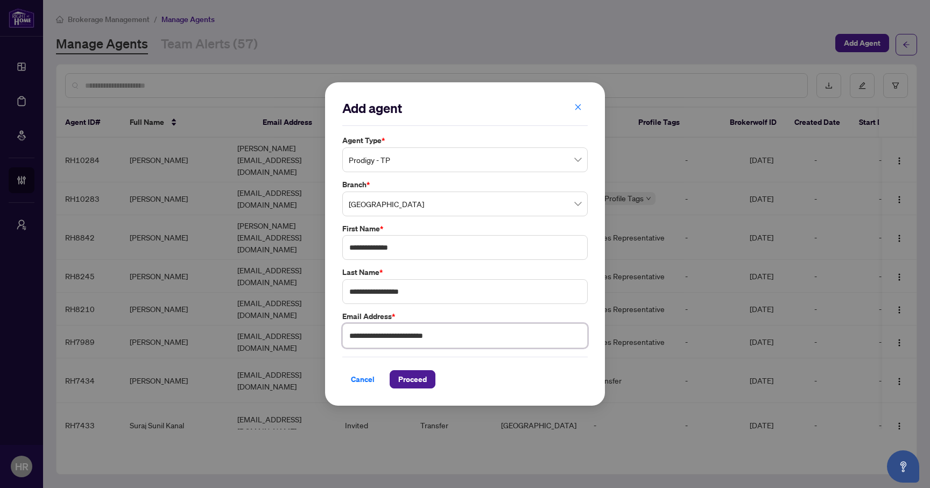
type input "**********"
click at [552, 365] on div "Cancel Proceed" at bounding box center [464, 373] width 245 height 32
click at [416, 375] on span "Proceed" at bounding box center [412, 379] width 29 height 17
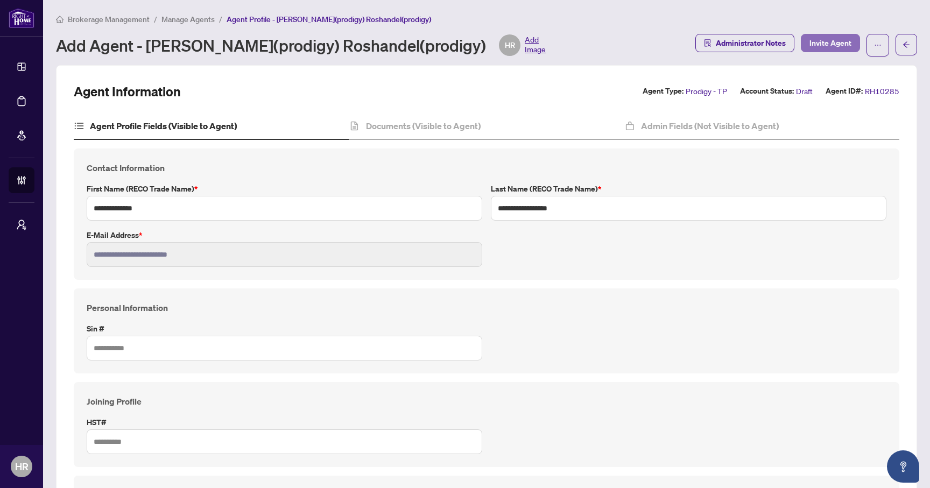
click at [836, 38] on span "Invite Agent" at bounding box center [830, 42] width 42 height 17
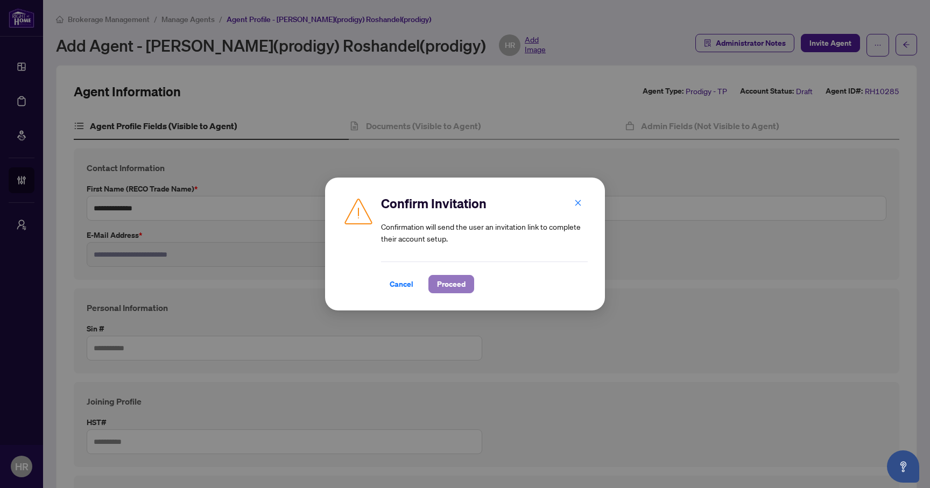
click at [458, 288] on span "Proceed" at bounding box center [451, 283] width 29 height 17
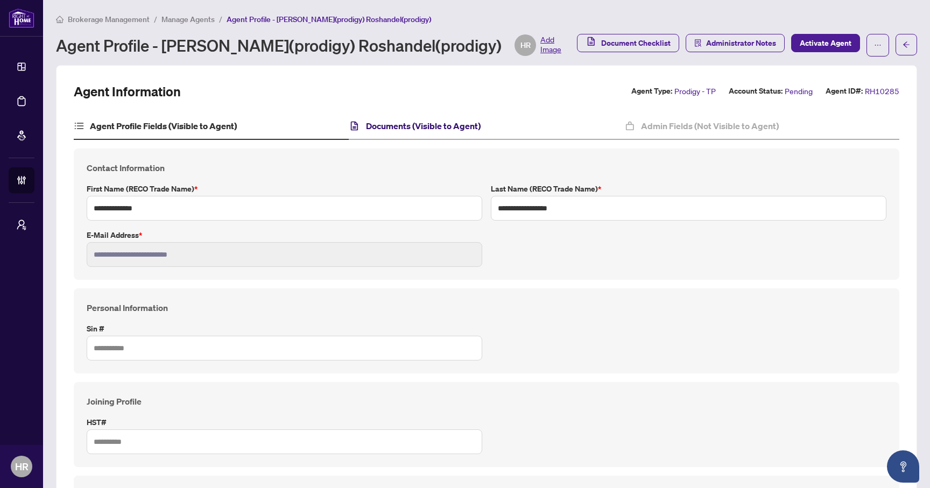
click at [476, 126] on h4 "Documents (Visible to Agent)" at bounding box center [423, 125] width 115 height 13
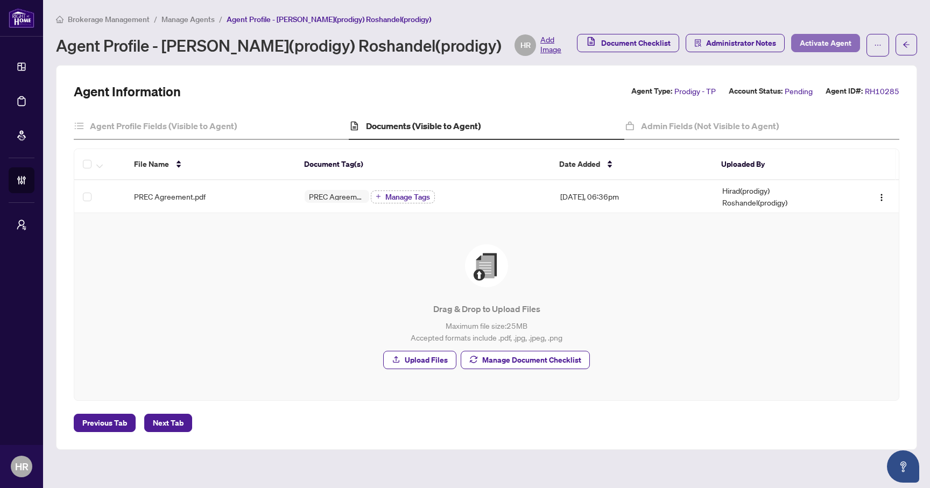
click at [818, 41] on span "Activate Agent" at bounding box center [826, 42] width 52 height 17
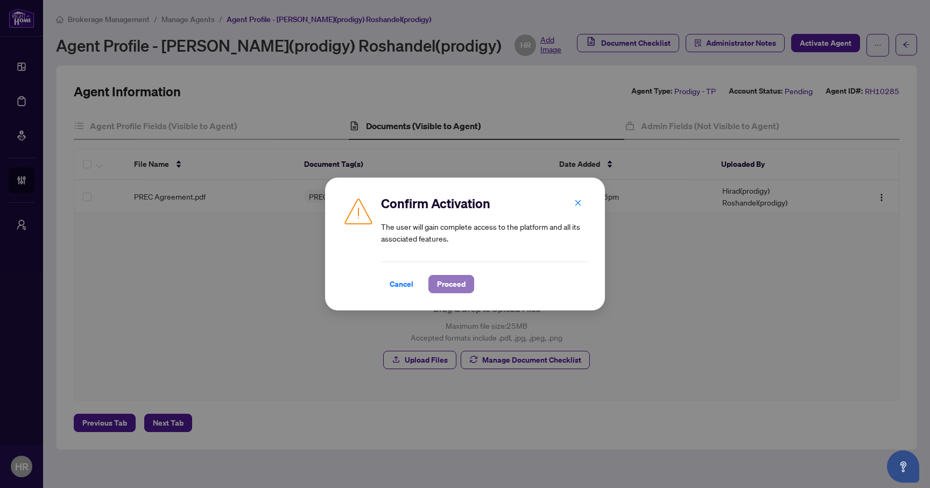
click at [461, 282] on span "Proceed" at bounding box center [451, 283] width 29 height 17
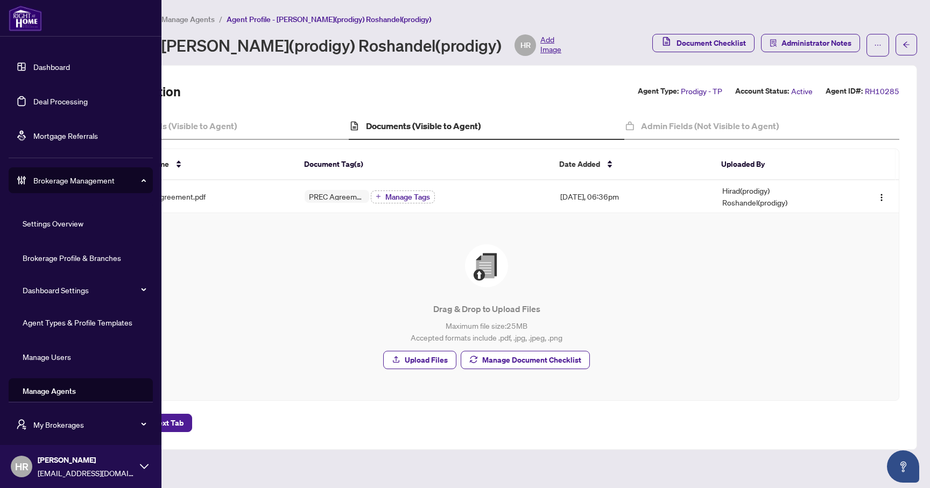
click at [70, 389] on link "Manage Agents" at bounding box center [49, 391] width 53 height 10
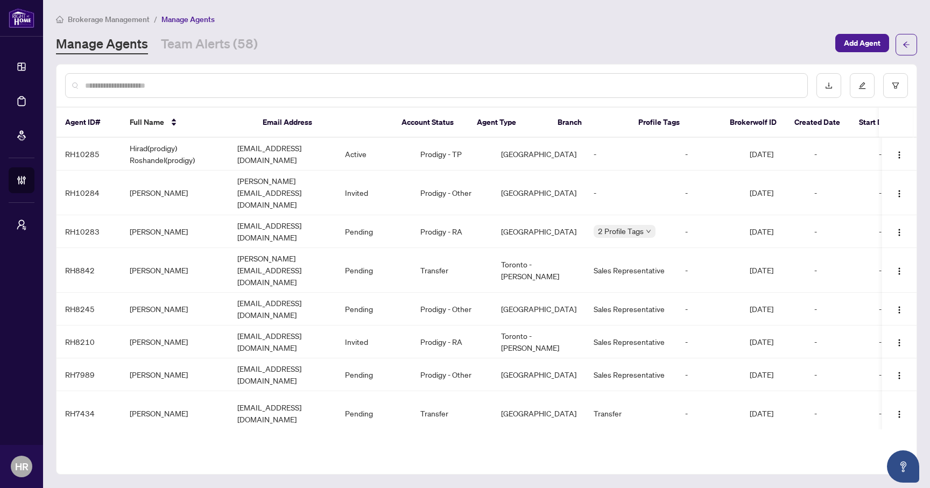
click at [221, 55] on div "Brokerage Management / Manage Agents Manage Agents Team Alerts (58) Add Agent A…" at bounding box center [486, 244] width 861 height 462
click at [217, 48] on link "Team Alerts (58)" at bounding box center [209, 44] width 97 height 19
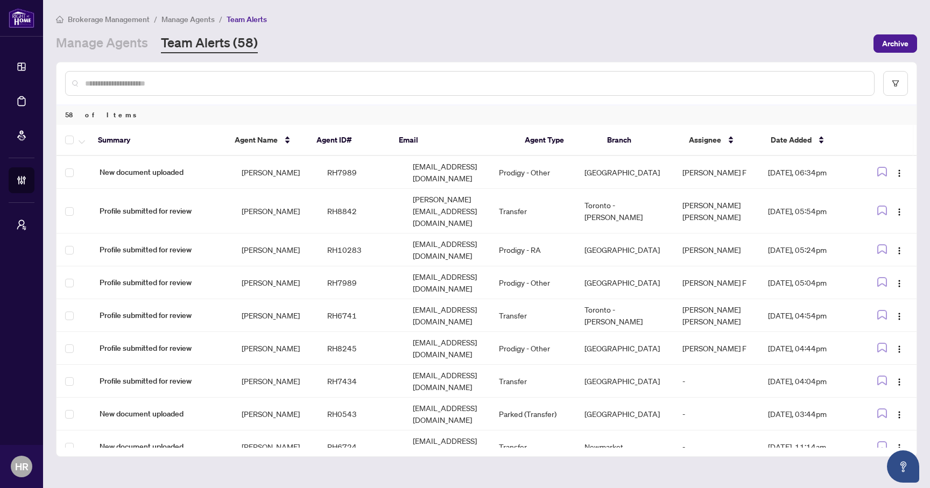
click at [414, 93] on div at bounding box center [469, 83] width 809 height 25
click at [429, 84] on input "text" at bounding box center [475, 83] width 780 height 12
type input "*****"
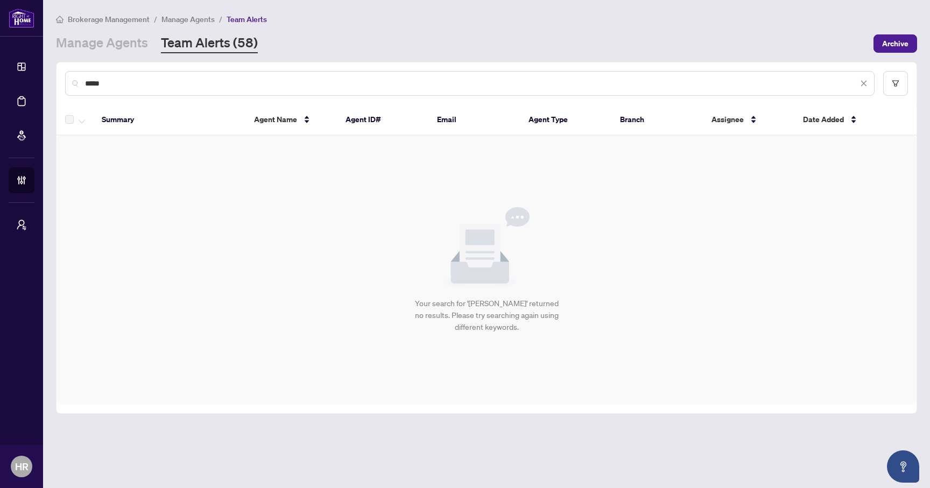
click at [434, 78] on input "*****" at bounding box center [471, 83] width 773 height 12
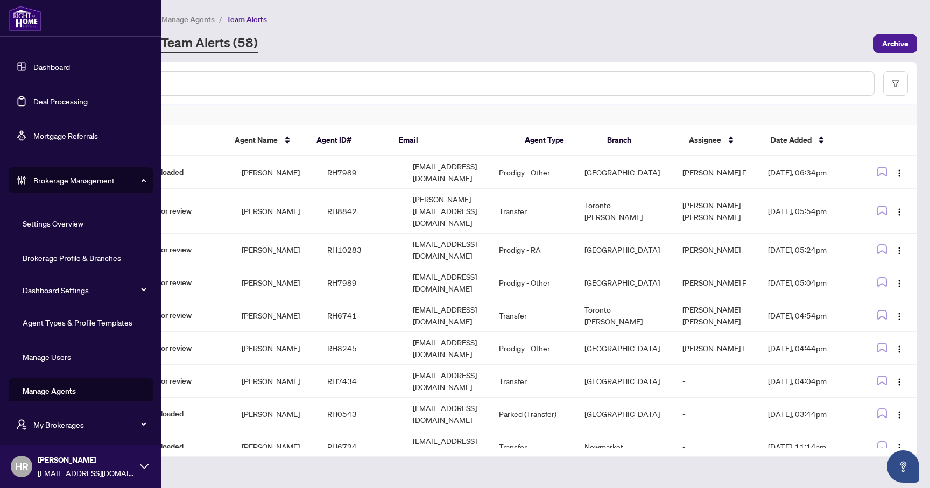
click at [48, 101] on link "Deal Processing" at bounding box center [60, 101] width 54 height 10
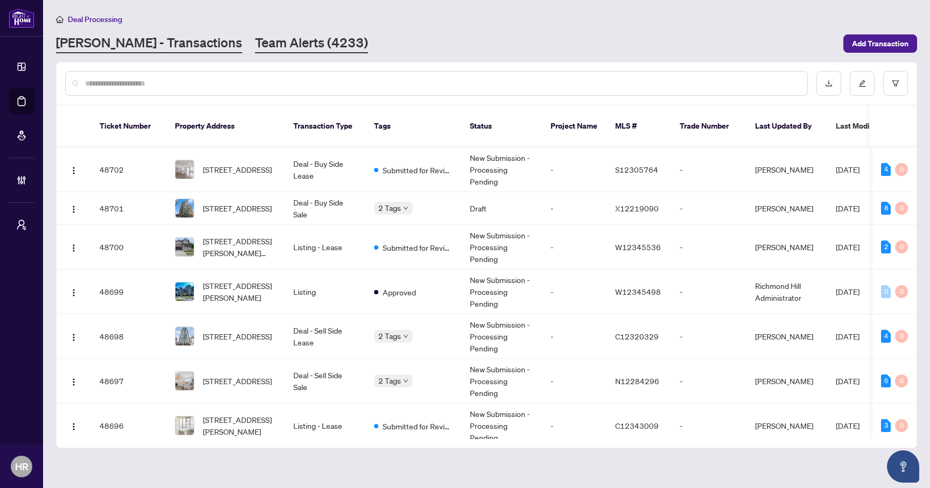
click at [279, 45] on link "Team Alerts (4233)" at bounding box center [311, 43] width 113 height 19
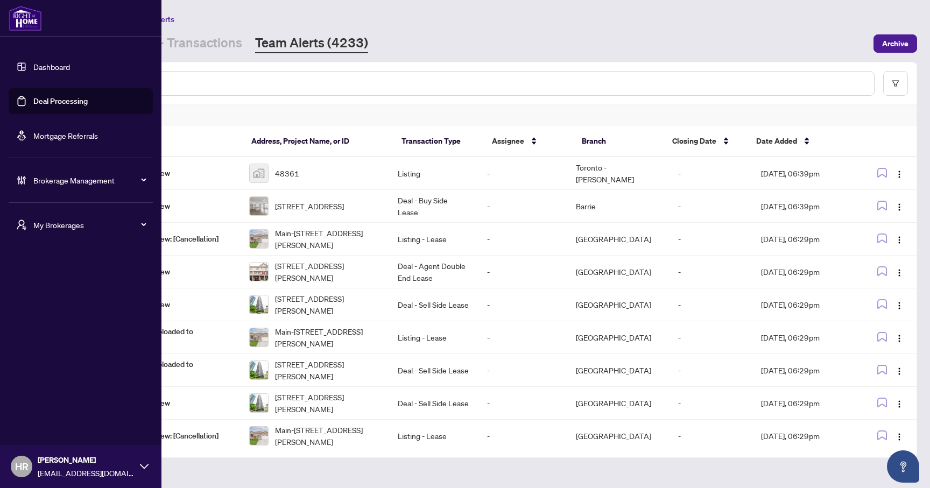
click at [95, 175] on span "Brokerage Management" at bounding box center [89, 180] width 112 height 12
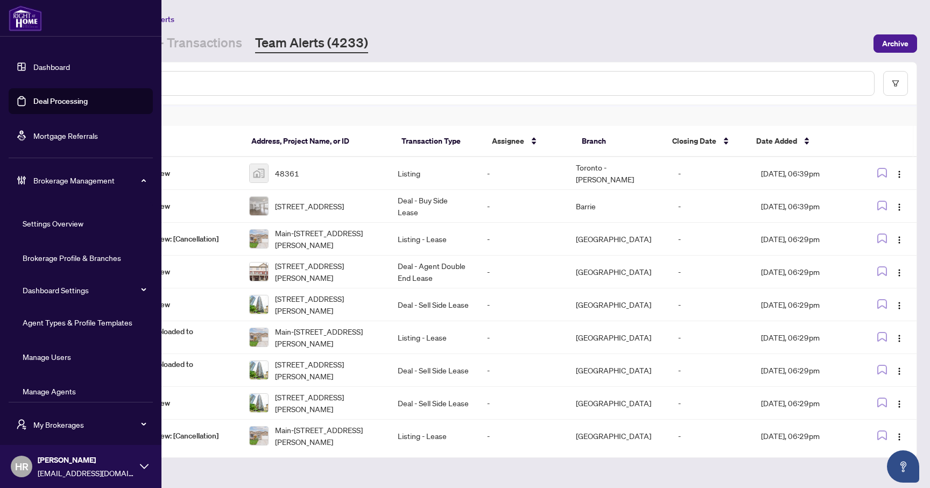
click at [69, 390] on link "Manage Agents" at bounding box center [49, 391] width 53 height 10
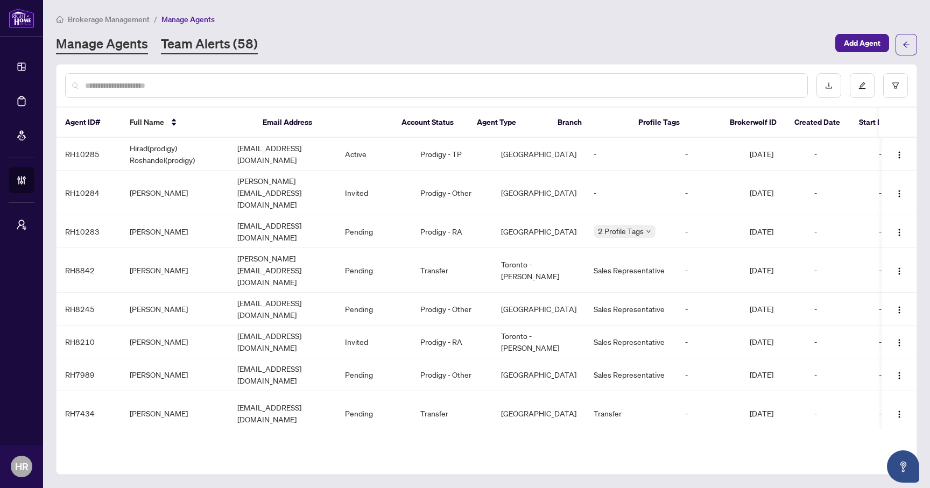
click at [197, 39] on link "Team Alerts (58)" at bounding box center [209, 44] width 97 height 19
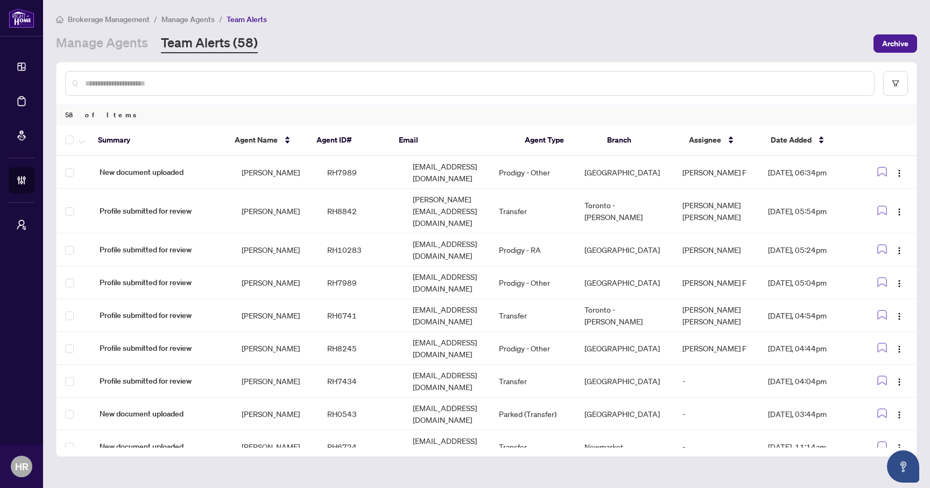
click at [398, 52] on div "Manage Agents Team Alerts (58)" at bounding box center [461, 43] width 811 height 19
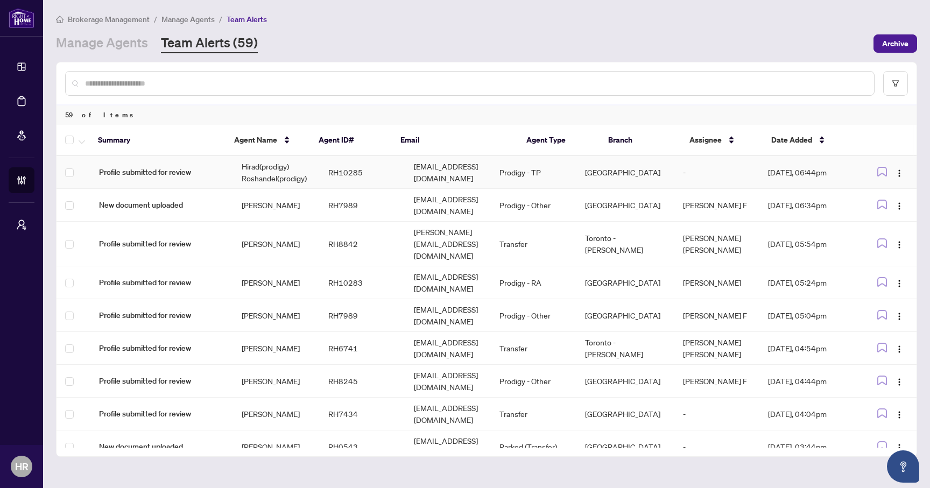
click at [670, 180] on td "[GEOGRAPHIC_DATA]" at bounding box center [625, 172] width 98 height 33
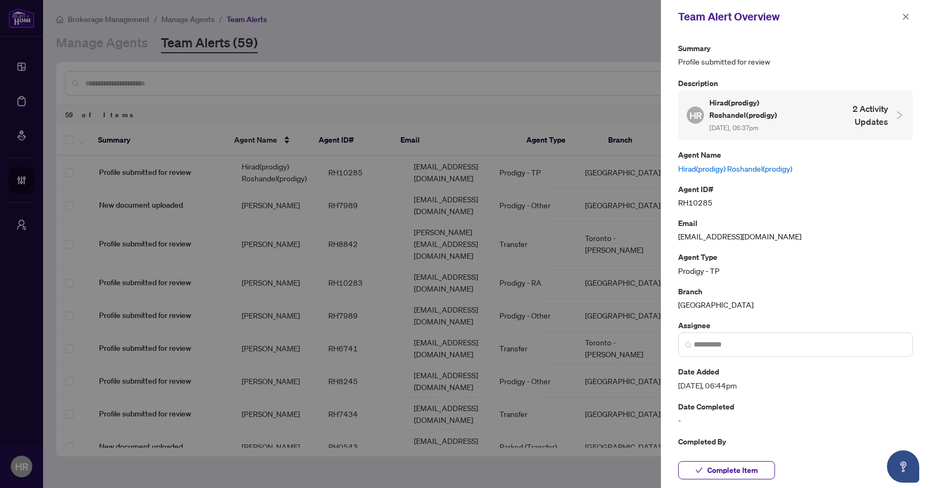
click at [204, 182] on div at bounding box center [465, 244] width 930 height 488
click at [156, 173] on div at bounding box center [465, 244] width 930 height 488
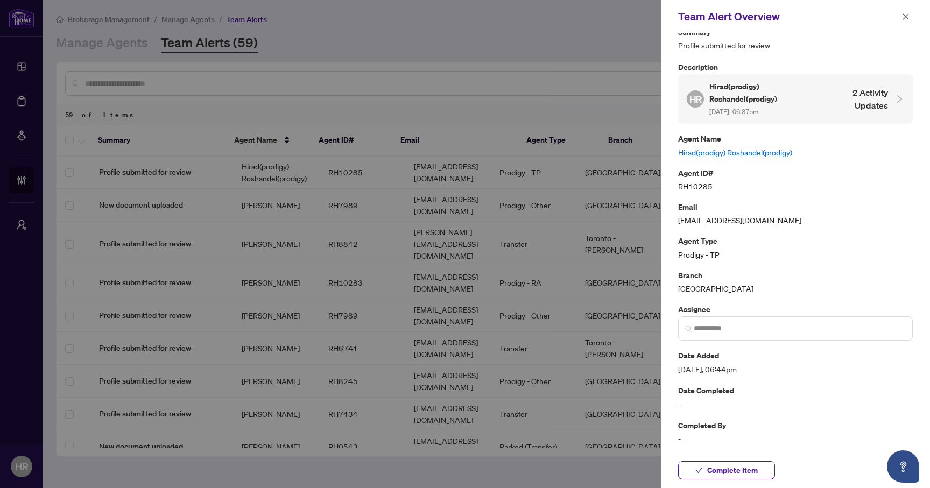
click at [716, 153] on link "Hirad(prodigy) Roshandel(prodigy)" at bounding box center [795, 152] width 235 height 12
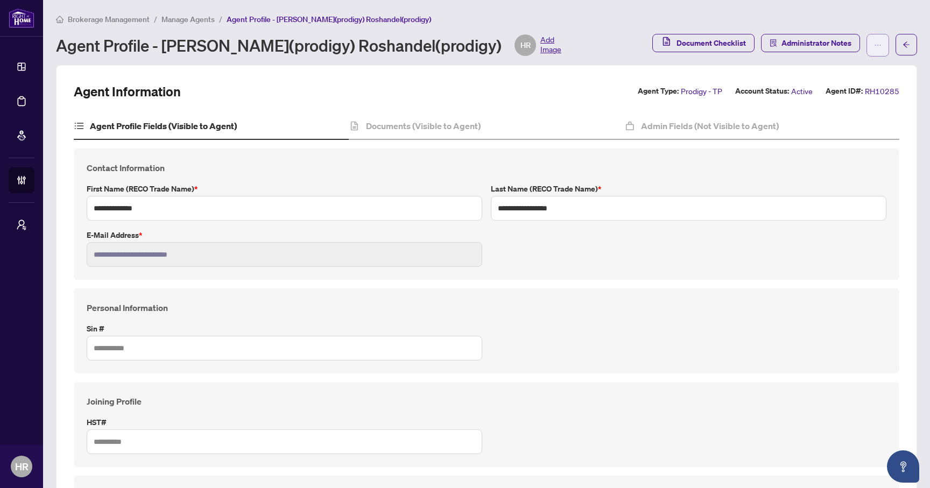
click at [877, 44] on icon "ellipsis" at bounding box center [878, 45] width 8 height 8
click at [850, 106] on span "Offboard Agent" at bounding box center [844, 103] width 74 height 12
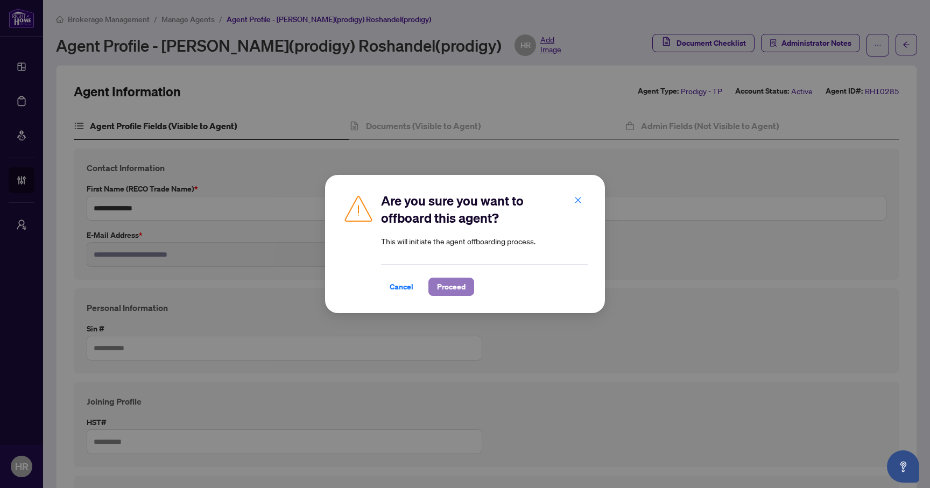
click at [452, 287] on span "Proceed" at bounding box center [451, 286] width 29 height 17
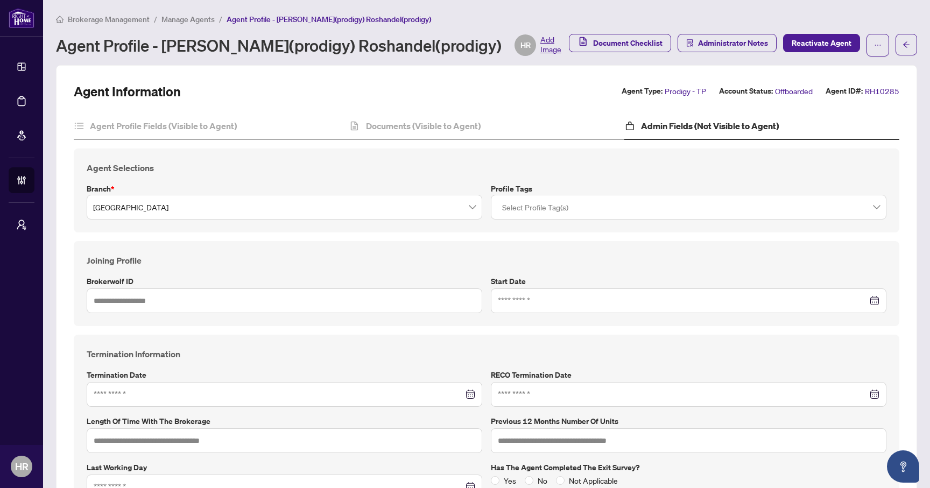
click at [205, 19] on span "Manage Agents" at bounding box center [187, 20] width 53 height 10
